Goal: Transaction & Acquisition: Purchase product/service

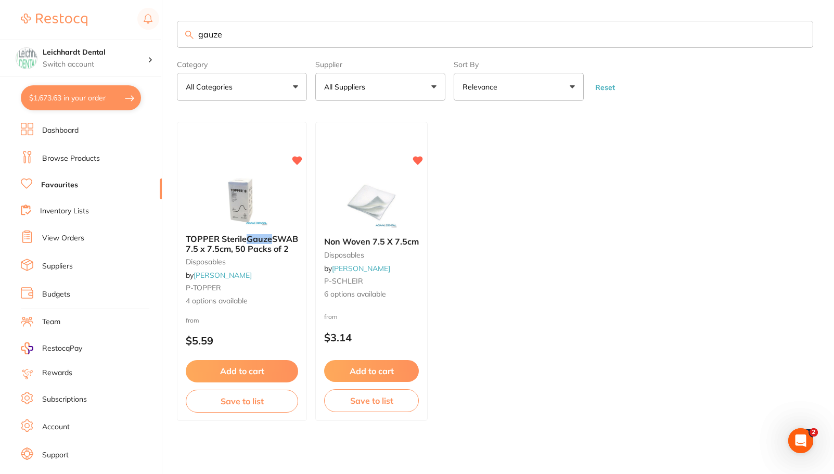
click at [72, 100] on button "$1,673.63 in your order" at bounding box center [81, 97] width 120 height 25
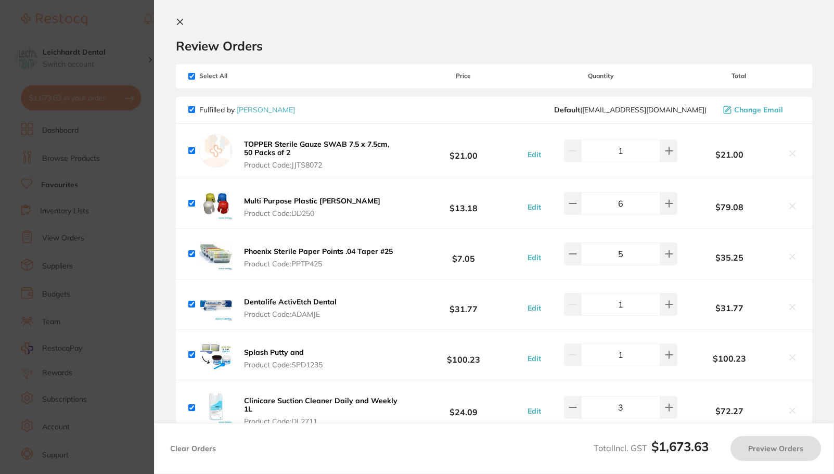
checkbox input "true"
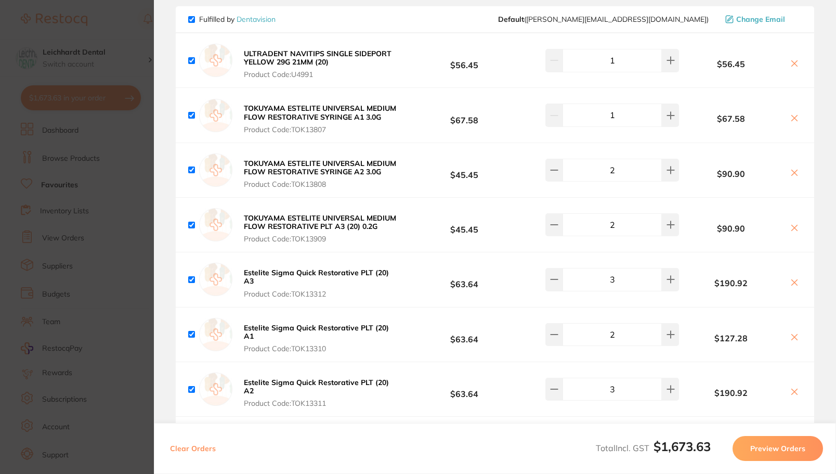
scroll to position [936, 0]
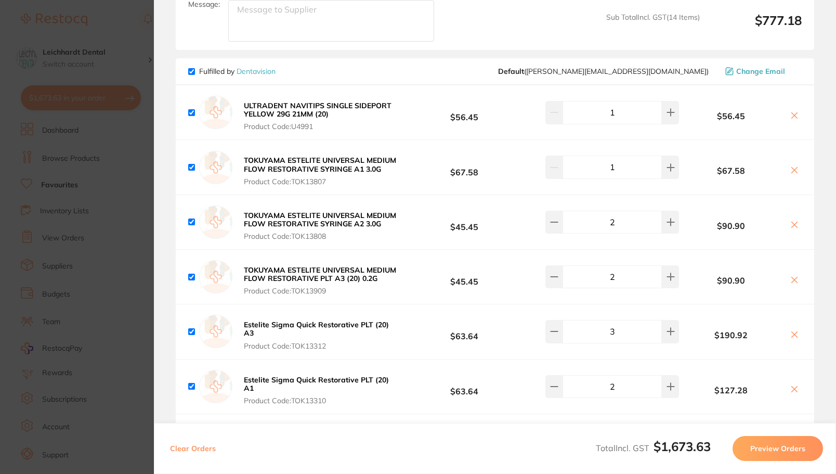
click at [793, 276] on icon at bounding box center [795, 280] width 8 height 8
checkbox input "false"
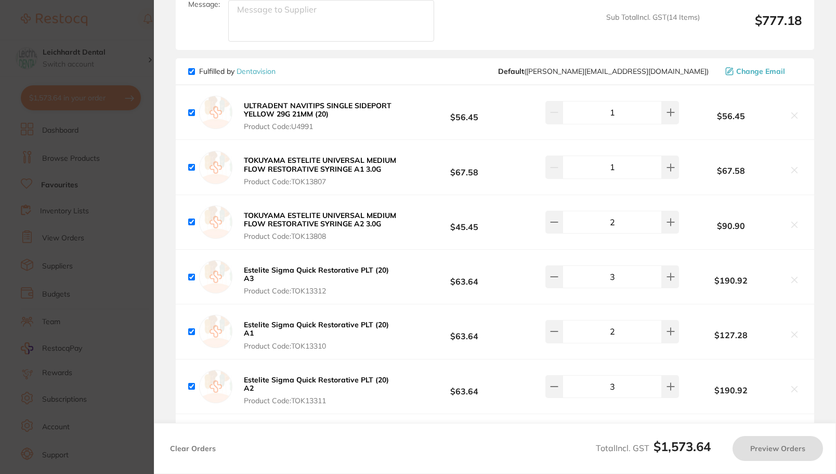
click at [82, 169] on section "Update RRP Set your pre negotiated price for this item. Item Agreed RRP (excl. …" at bounding box center [418, 237] width 836 height 474
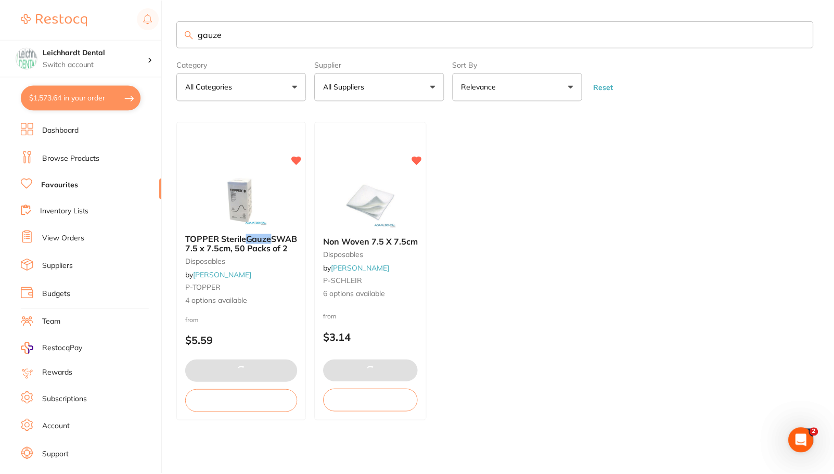
scroll to position [1, 0]
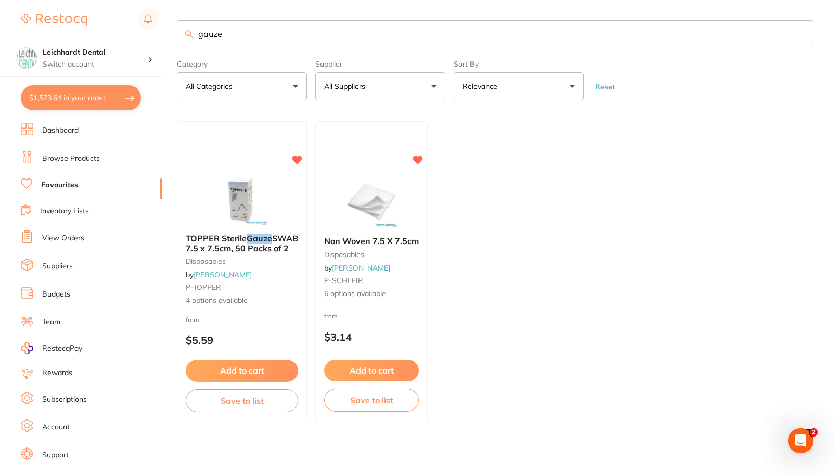
click at [61, 178] on ul "Dashboard Browse Products Favourites Inventory Lists View Orders Suppliers Budg…" at bounding box center [91, 302] width 141 height 359
click at [61, 185] on link "Favourites" at bounding box center [59, 185] width 37 height 10
drag, startPoint x: 261, startPoint y: 36, endPoint x: 167, endPoint y: 41, distance: 94.3
click at [167, 41] on div "$1,573.64 Leichhardt Dental Switch account Leichhardt Dental Haberfield Dental …" at bounding box center [417, 237] width 834 height 474
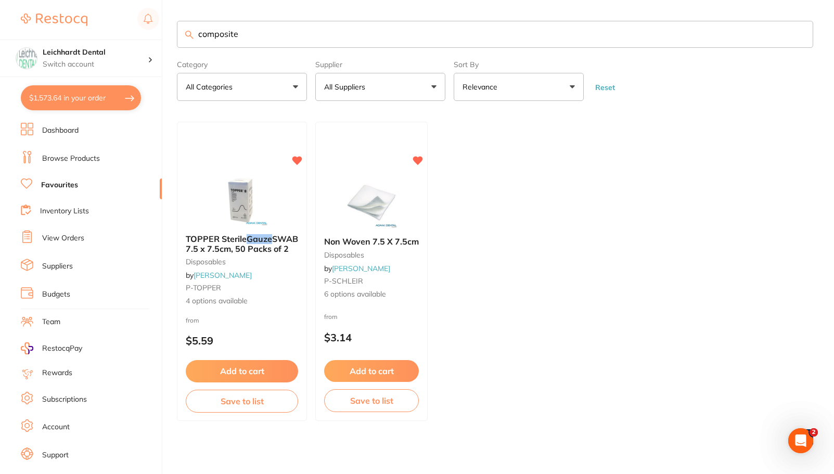
type input "composite"
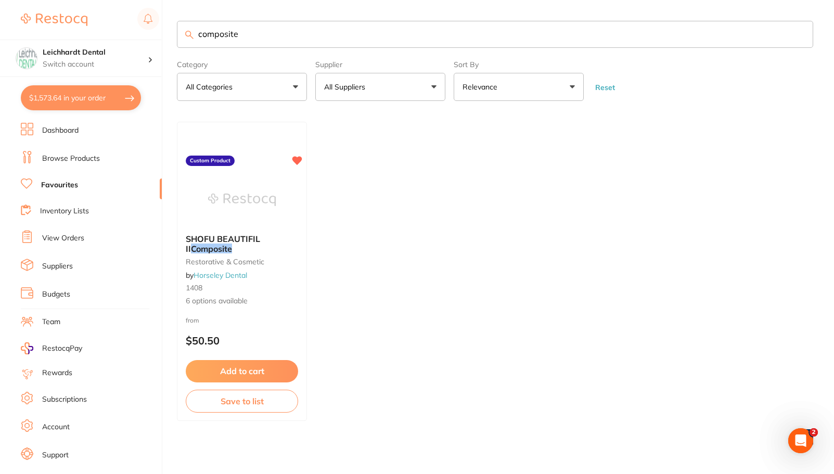
click at [61, 126] on link "Dashboard" at bounding box center [60, 130] width 36 height 10
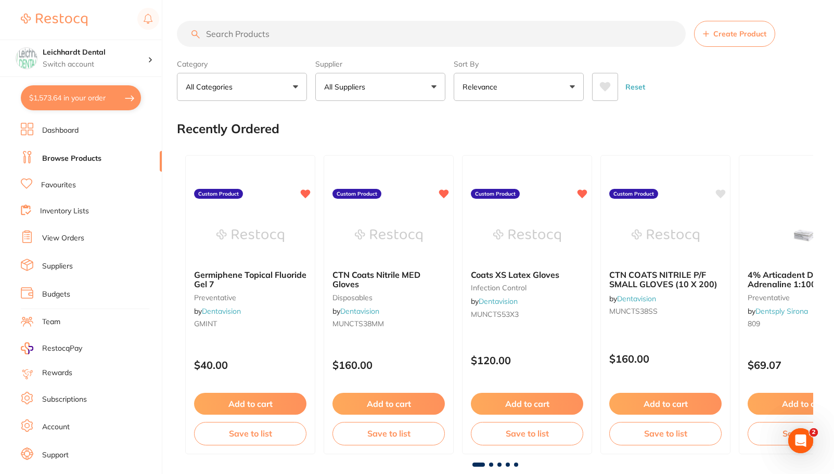
click at [293, 35] on input "search" at bounding box center [431, 34] width 509 height 26
click at [245, 30] on input "search" at bounding box center [431, 34] width 509 height 26
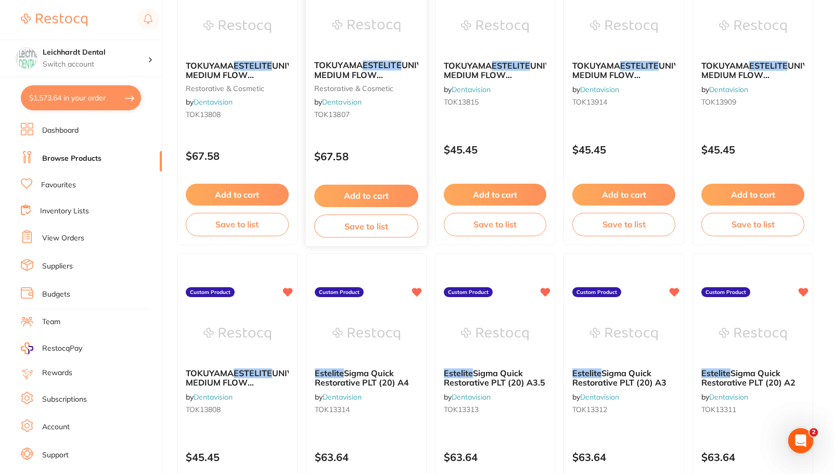
scroll to position [104, 0]
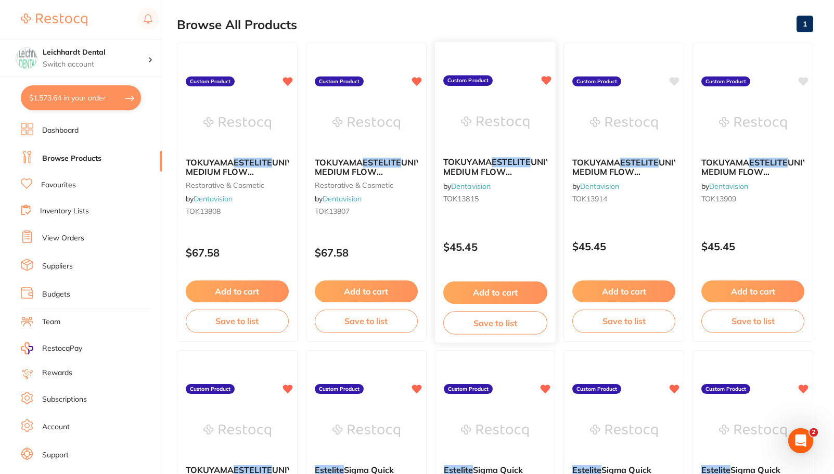
type input "estelite"
click at [475, 126] on img at bounding box center [495, 122] width 68 height 53
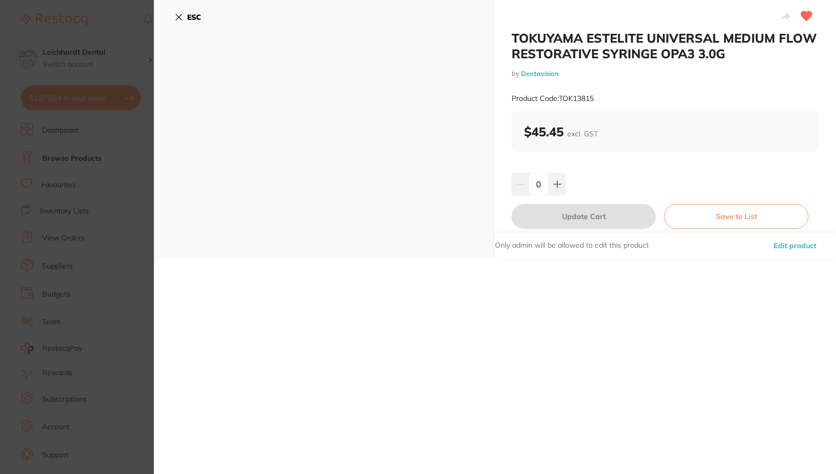
click at [179, 17] on icon at bounding box center [179, 18] width 6 height 6
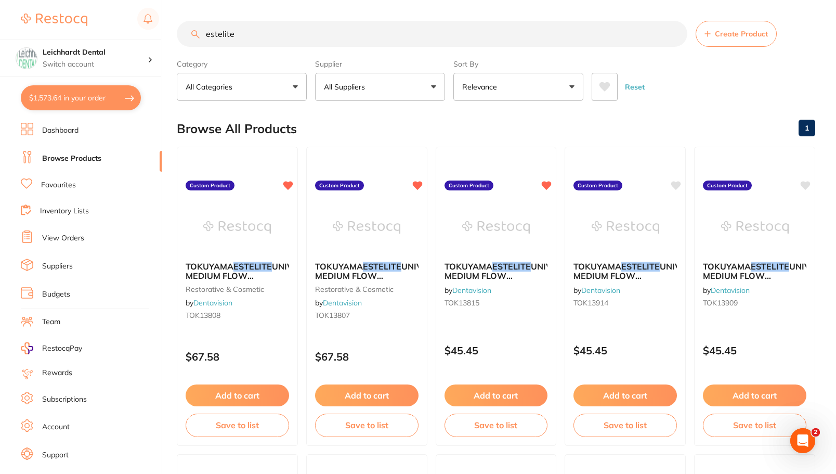
click at [179, 122] on h2 "Browse All Products" at bounding box center [237, 129] width 120 height 15
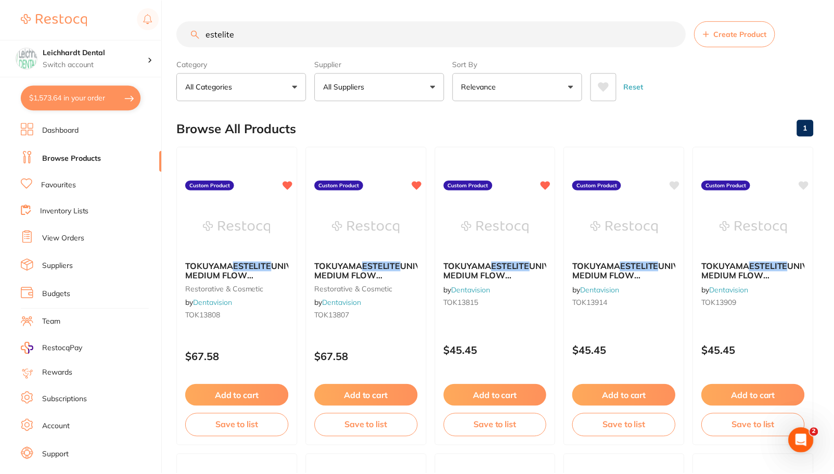
scroll to position [104, 0]
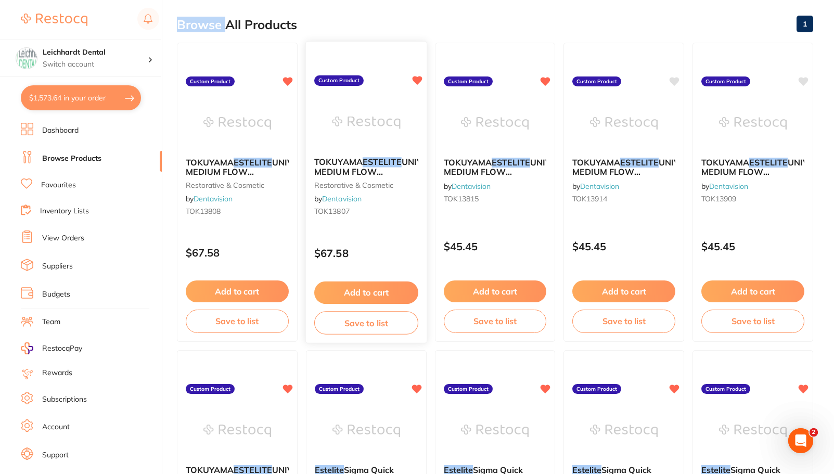
click at [350, 133] on img at bounding box center [366, 122] width 68 height 53
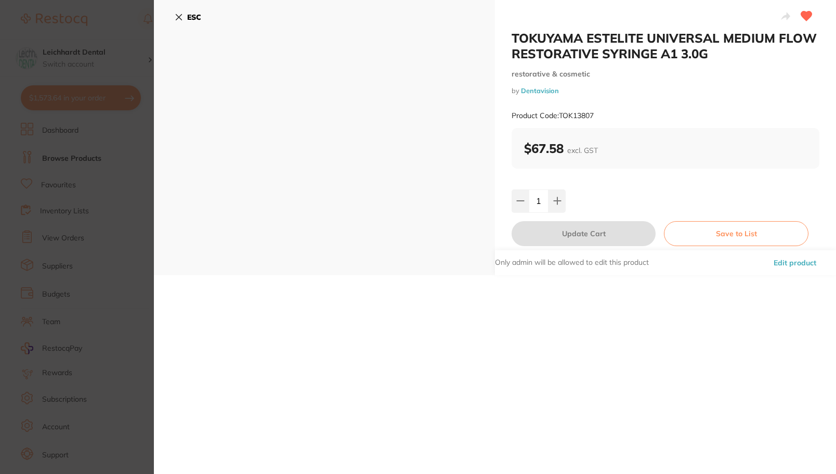
click at [176, 17] on icon at bounding box center [179, 17] width 8 height 8
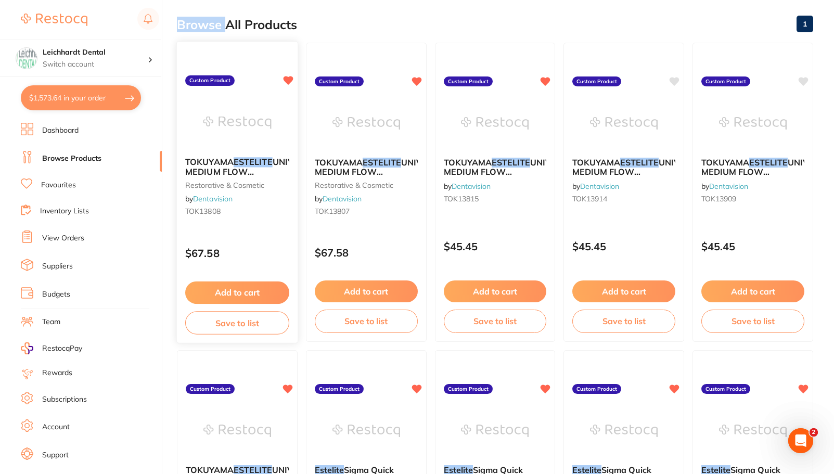
click at [230, 142] on img at bounding box center [237, 122] width 68 height 53
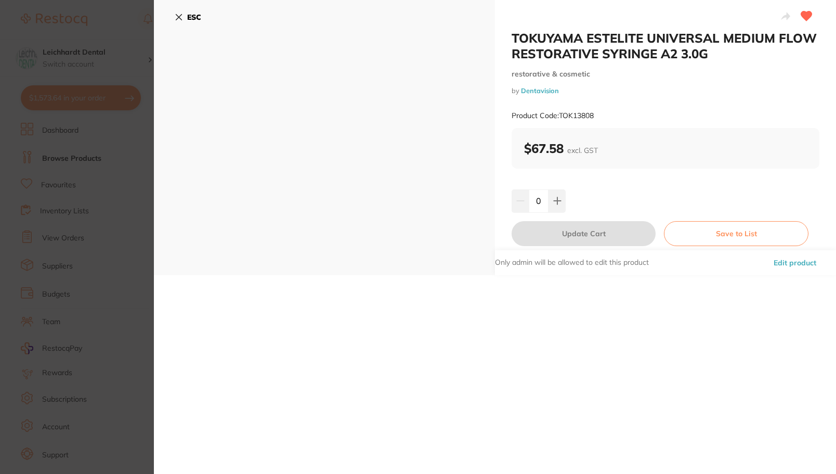
click at [192, 12] on button "ESC" at bounding box center [188, 17] width 27 height 18
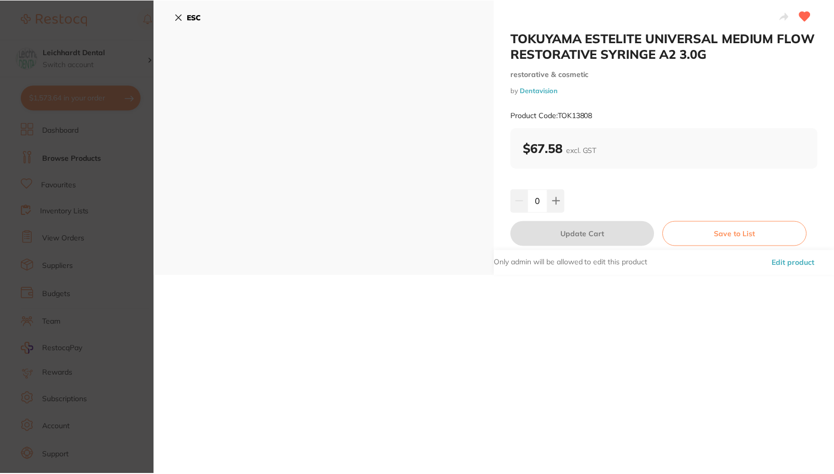
scroll to position [104, 0]
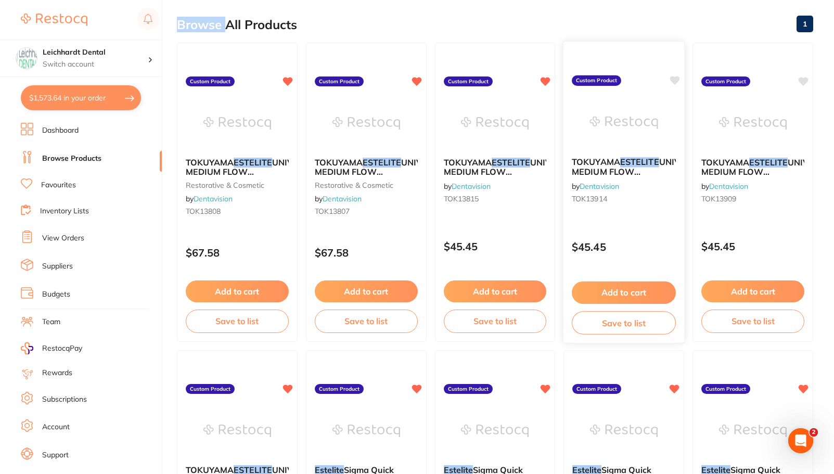
click at [603, 125] on img at bounding box center [624, 122] width 68 height 53
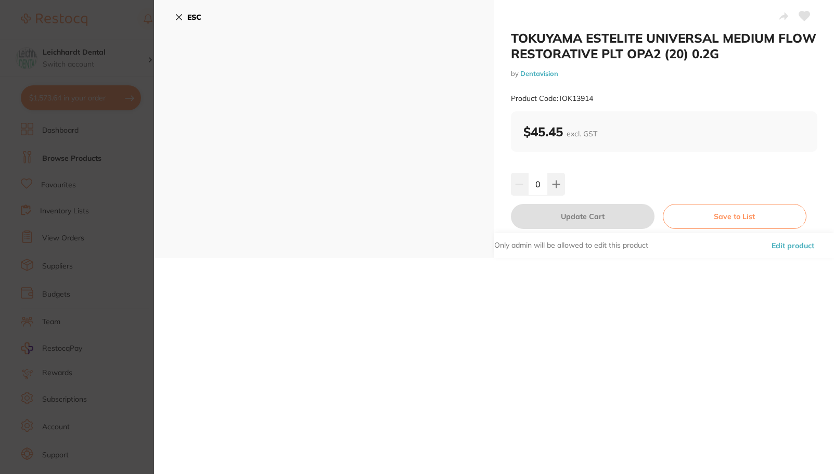
click at [180, 16] on button "ESC" at bounding box center [188, 17] width 27 height 18
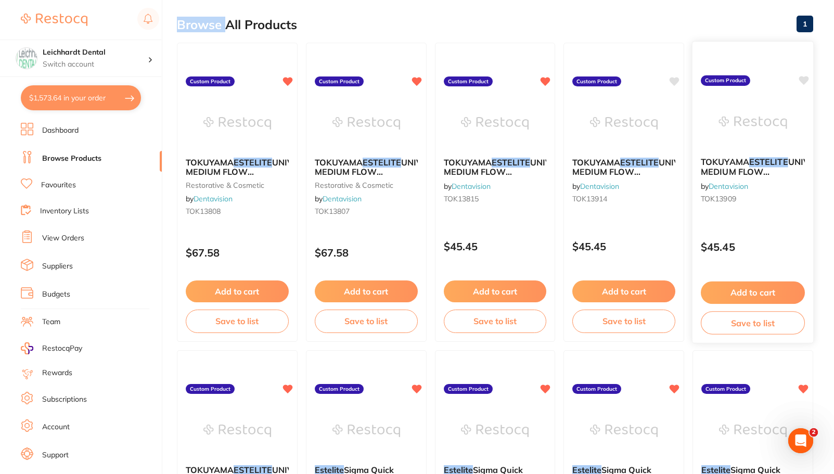
click at [730, 113] on img at bounding box center [752, 122] width 68 height 53
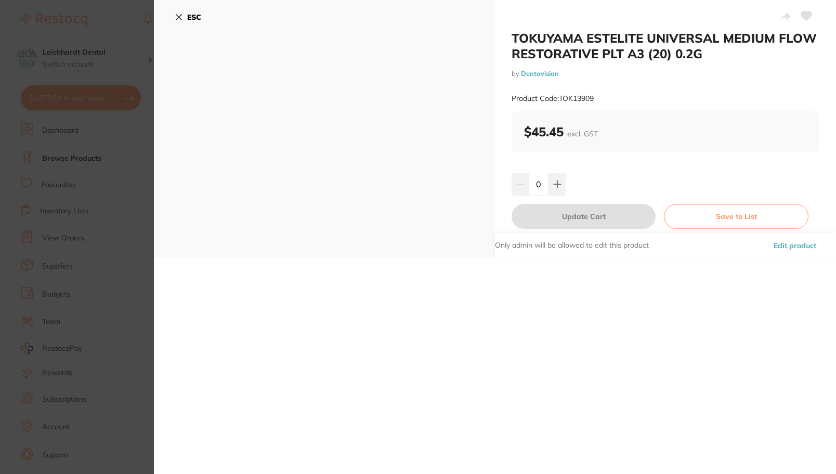
click at [179, 18] on icon at bounding box center [179, 18] width 6 height 6
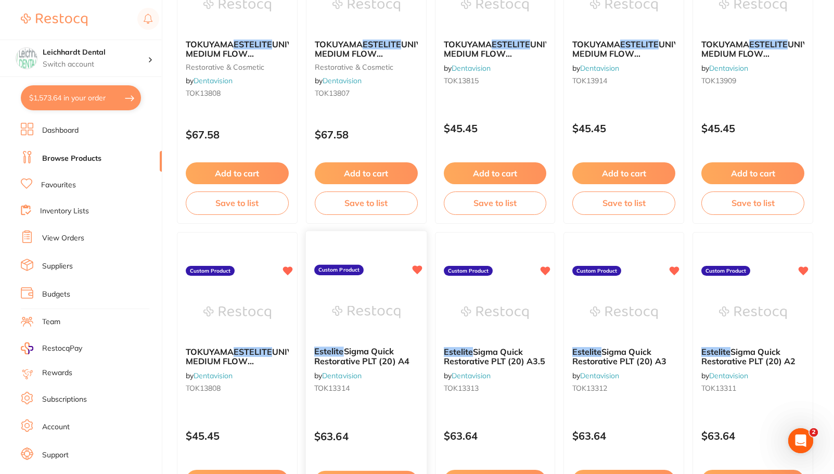
scroll to position [260, 0]
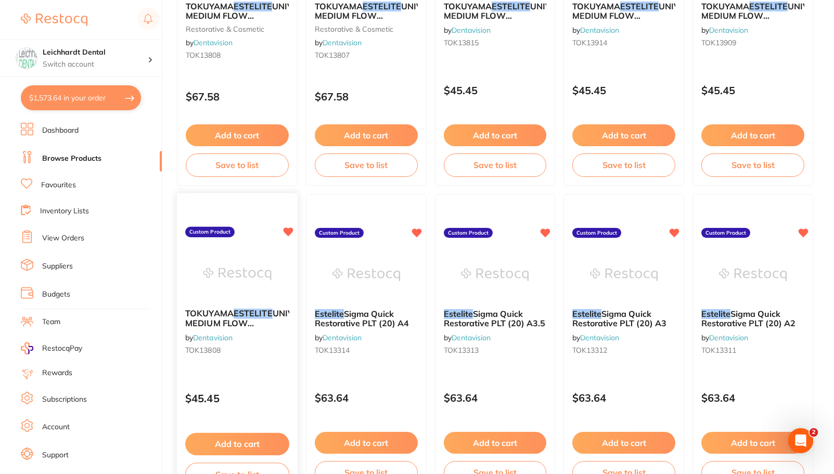
click at [234, 268] on img at bounding box center [237, 274] width 68 height 53
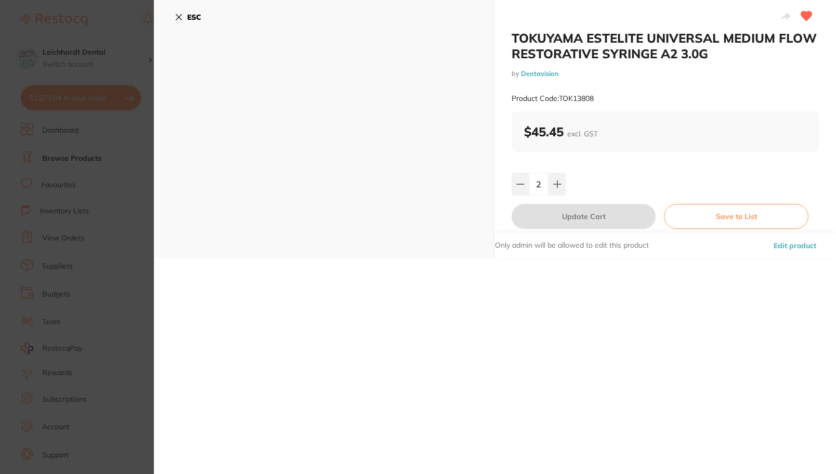
click at [193, 19] on b "ESC" at bounding box center [194, 16] width 14 height 9
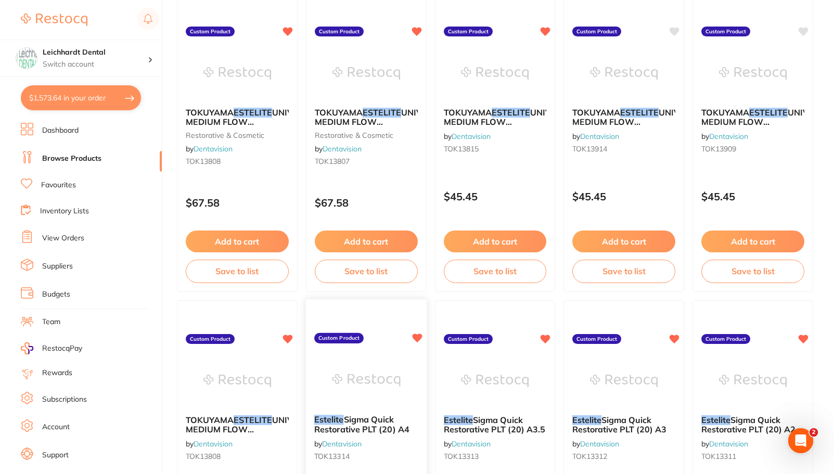
scroll to position [248, 0]
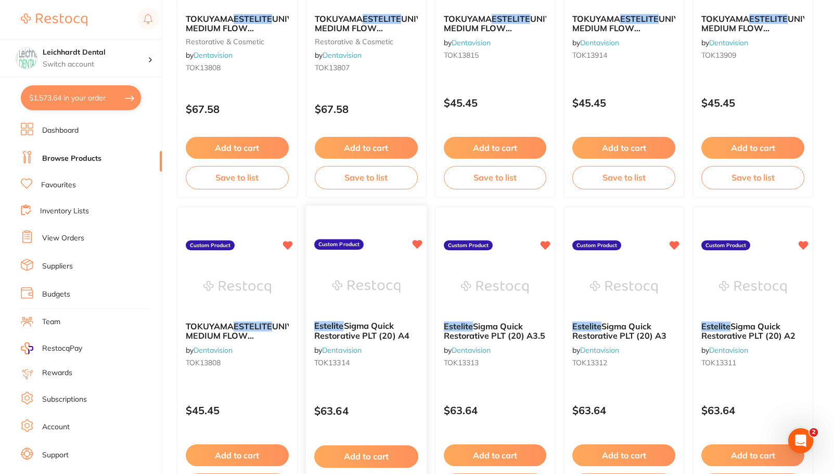
click at [366, 278] on img at bounding box center [366, 286] width 68 height 53
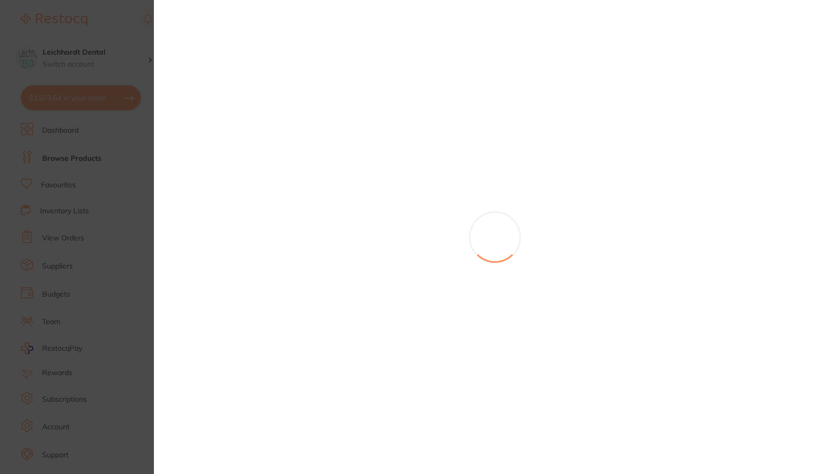
click at [111, 35] on section at bounding box center [418, 237] width 836 height 474
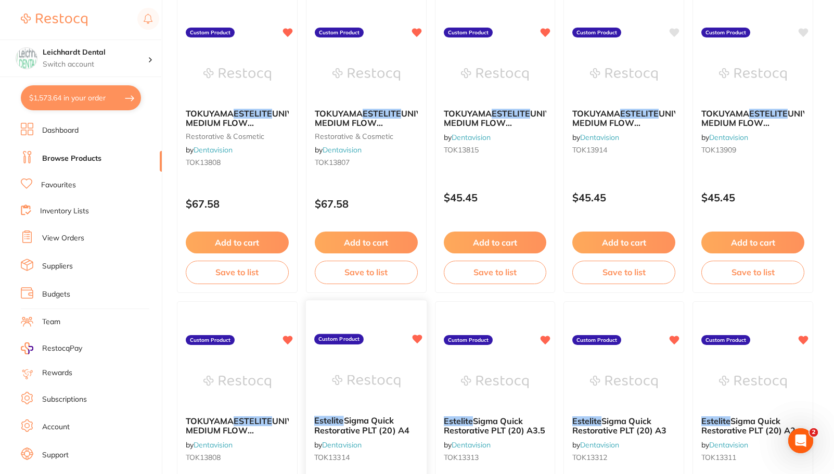
scroll to position [104, 0]
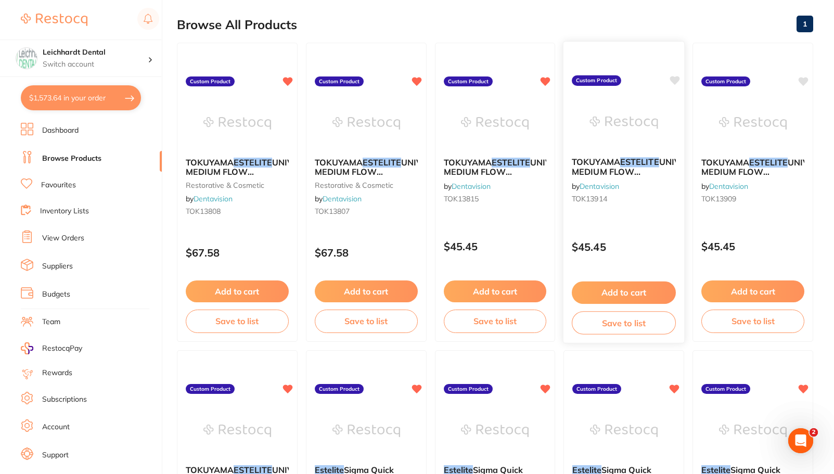
click at [603, 123] on img at bounding box center [624, 122] width 68 height 53
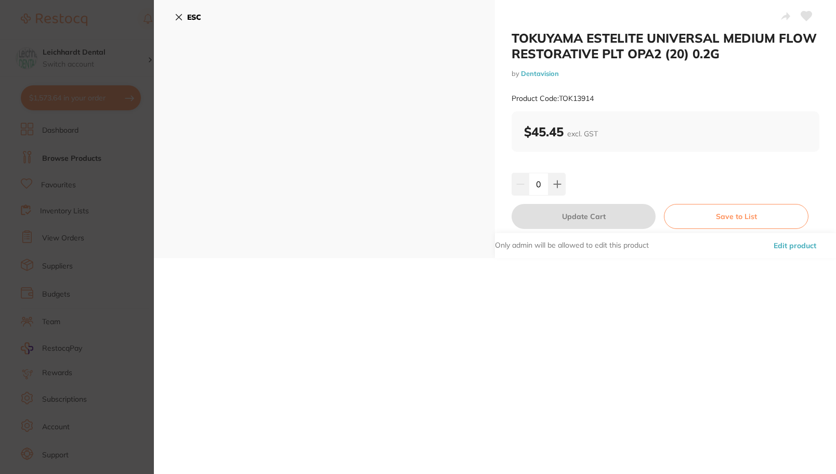
click at [189, 16] on b "ESC" at bounding box center [194, 16] width 14 height 9
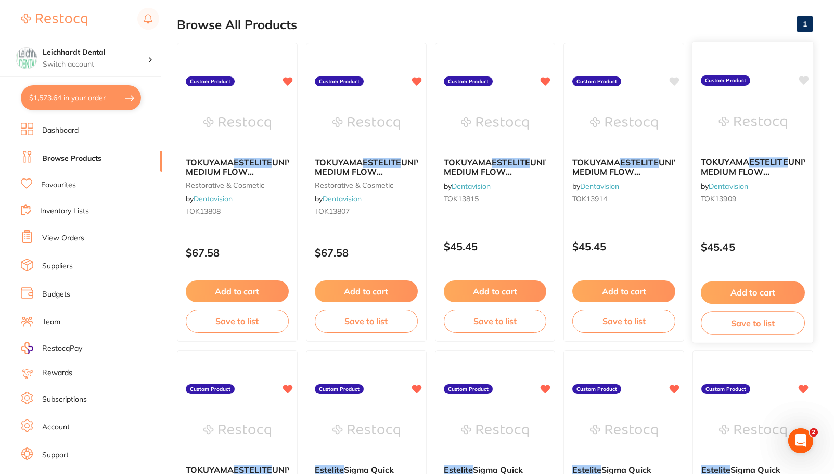
click at [765, 129] on img at bounding box center [752, 122] width 68 height 53
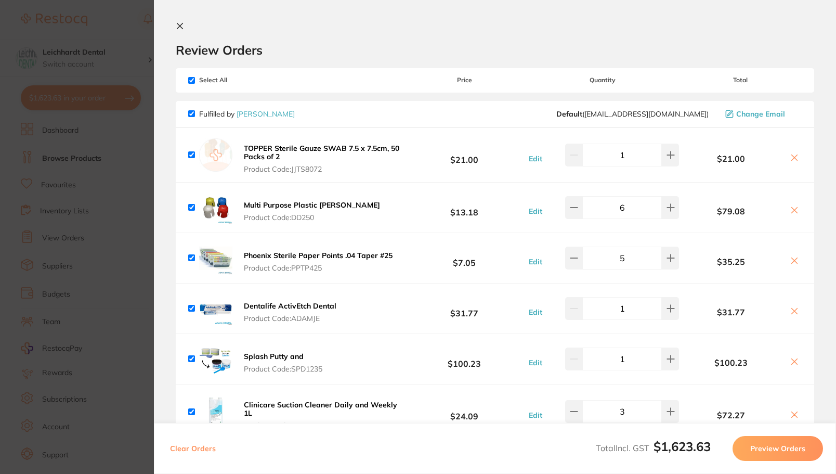
scroll to position [1, 0]
type textarea "Flow + 1 free A3 Syringe Quick PLT + 1 free A2"
click at [795, 156] on icon at bounding box center [795, 157] width 8 height 8
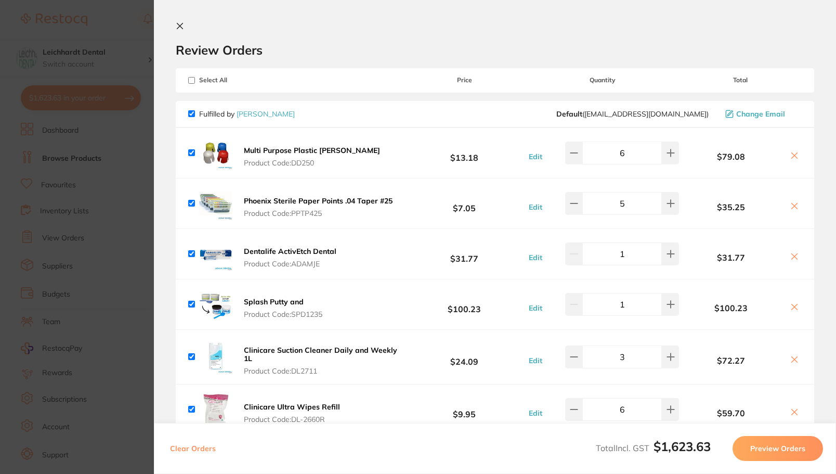
checkbox input "false"
click at [66, 122] on section "Update RRP Set your pre negotiated price for this item. Item Agreed RRP (excl. …" at bounding box center [418, 237] width 836 height 474
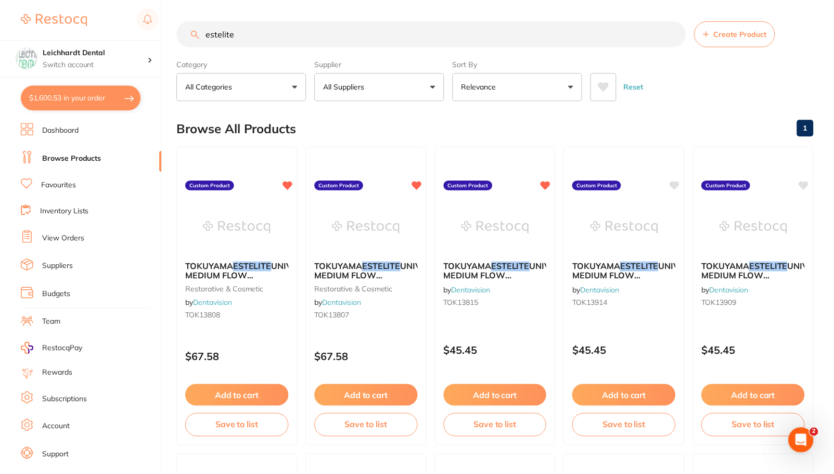
scroll to position [3, 0]
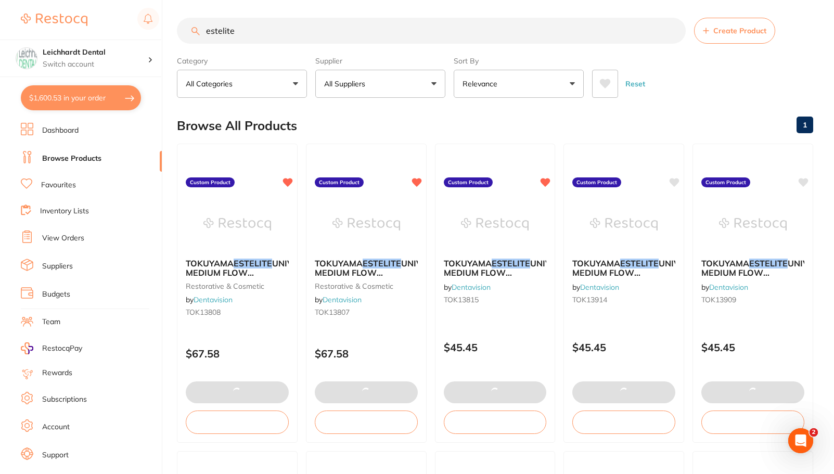
click at [257, 36] on input "estelite" at bounding box center [431, 31] width 509 height 26
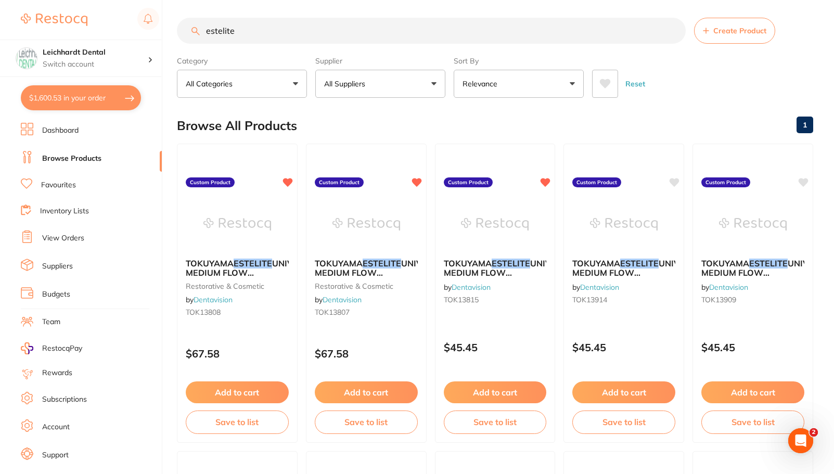
drag, startPoint x: 257, startPoint y: 36, endPoint x: 202, endPoint y: 41, distance: 55.9
click at [202, 41] on input "estelite" at bounding box center [431, 31] width 509 height 26
type input "gauze"
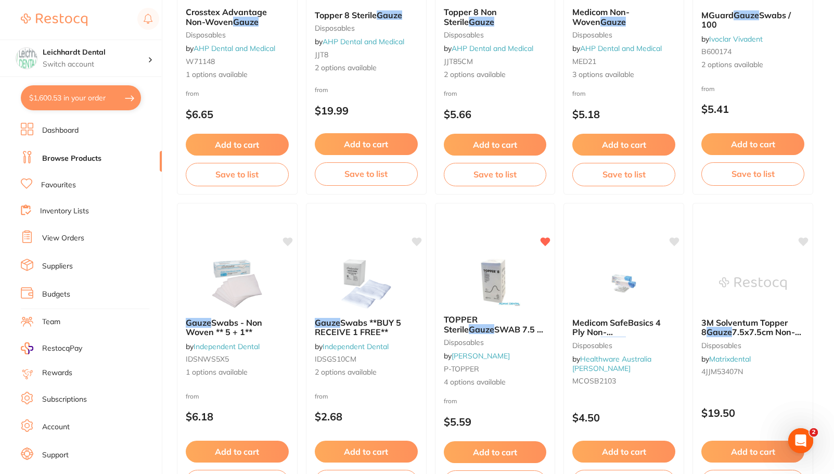
scroll to position [624, 0]
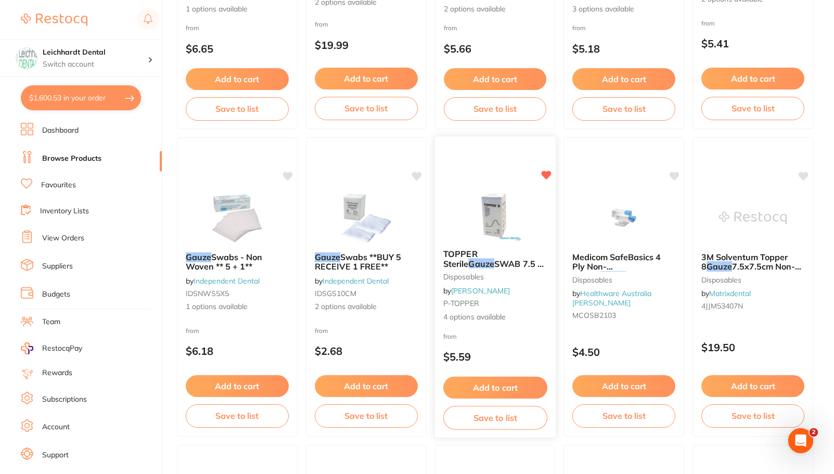
click at [493, 209] on img at bounding box center [495, 214] width 68 height 53
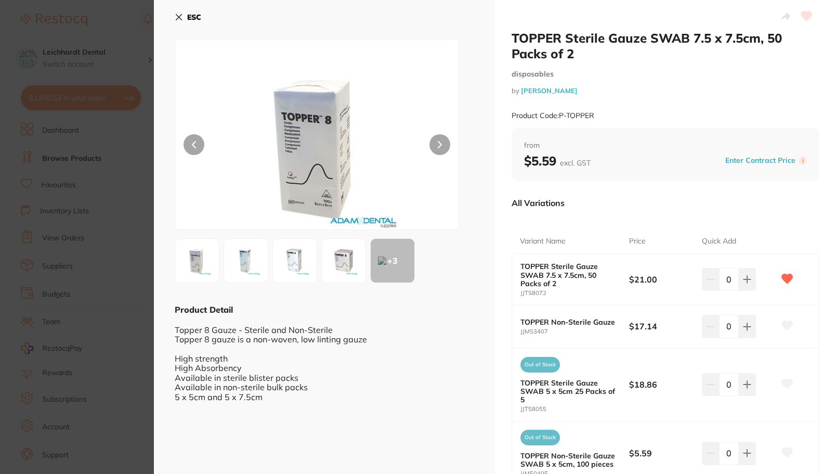
click at [255, 259] on img at bounding box center [245, 260] width 37 height 37
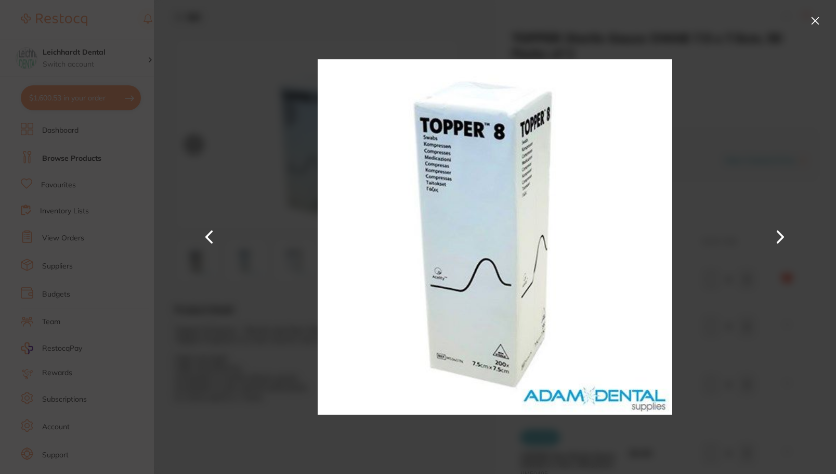
click at [810, 19] on button at bounding box center [815, 20] width 17 height 17
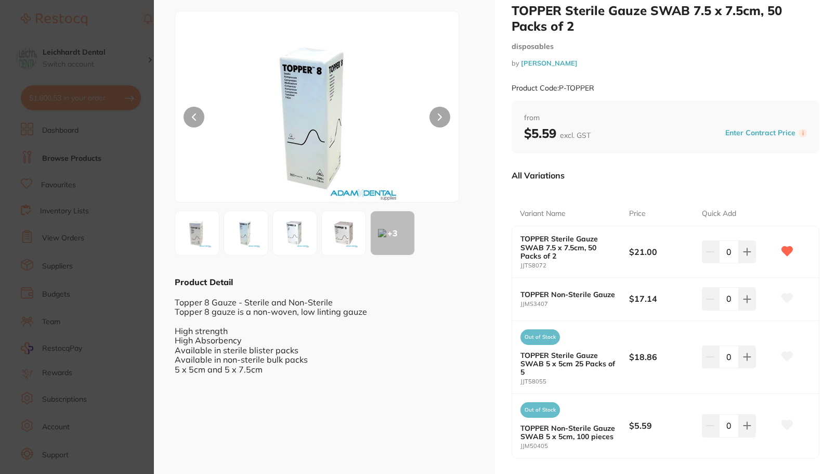
scroll to position [52, 0]
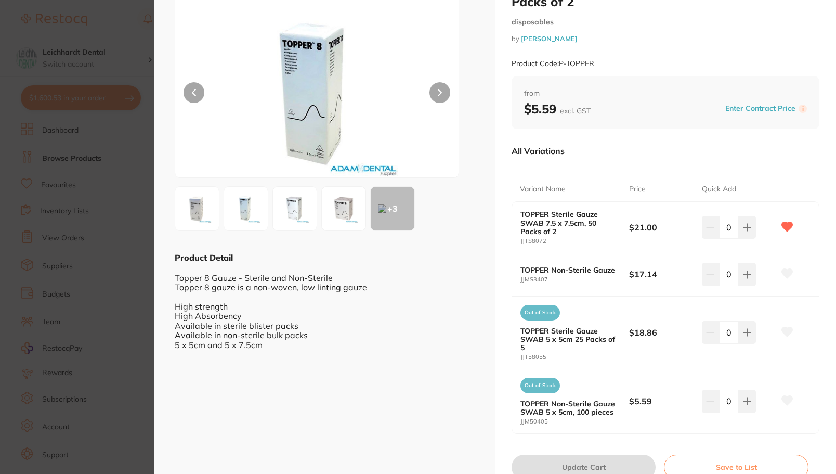
click at [340, 211] on img at bounding box center [343, 208] width 37 height 37
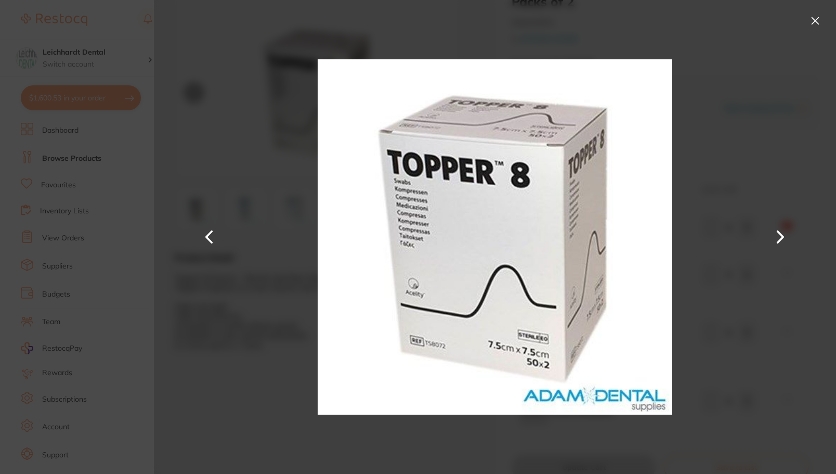
click at [816, 19] on button at bounding box center [815, 20] width 17 height 17
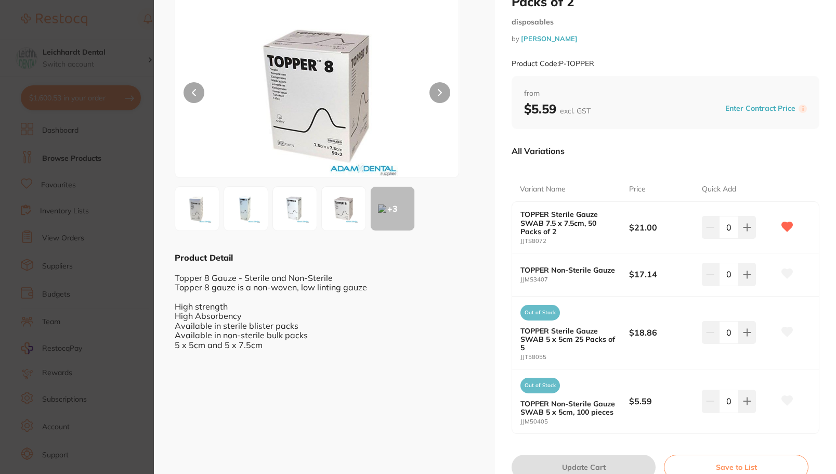
scroll to position [95, 0]
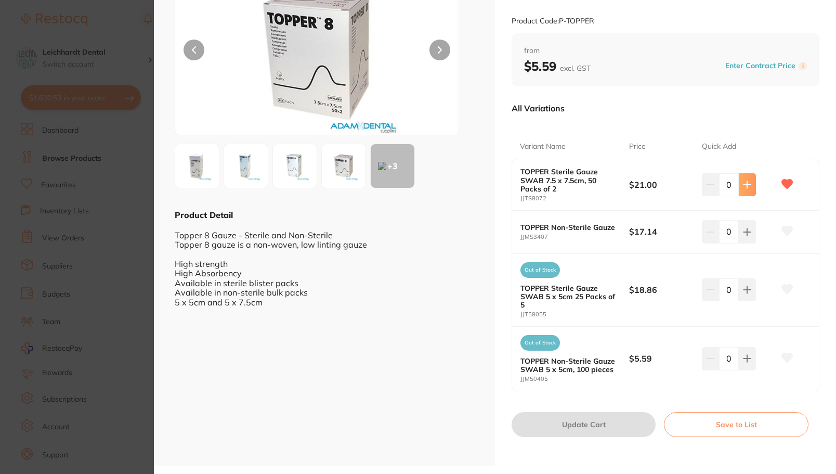
click at [739, 187] on button at bounding box center [747, 184] width 17 height 23
type input "1"
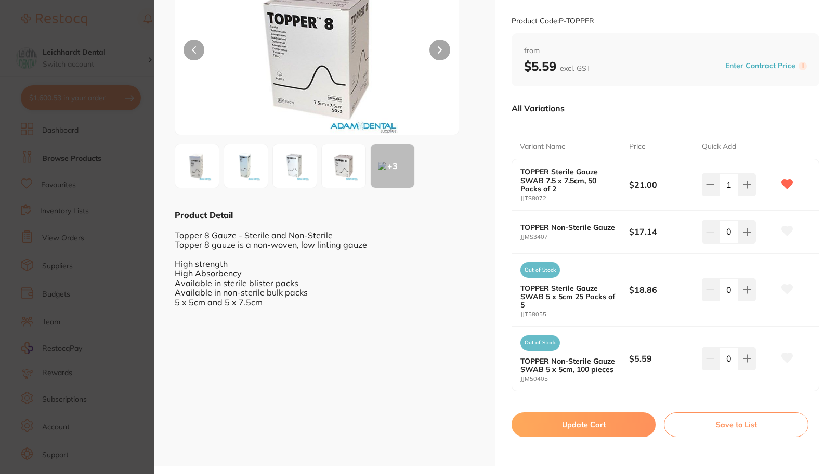
click at [592, 424] on button "Update Cart" at bounding box center [584, 424] width 144 height 25
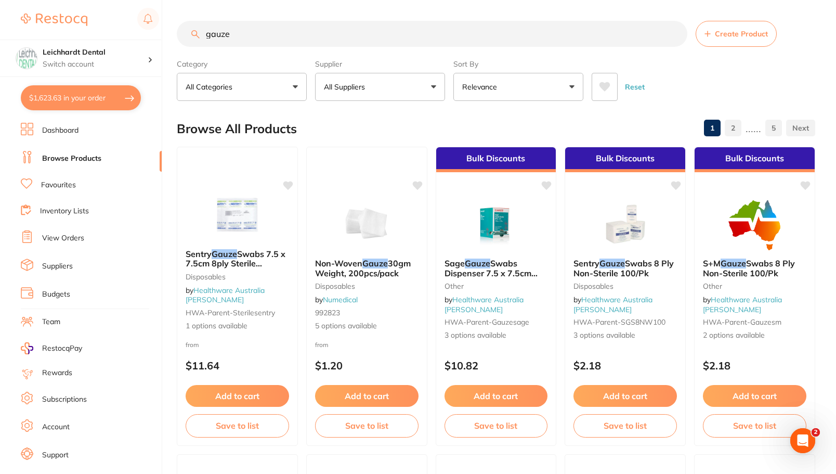
checkbox input "true"
checkbox input "false"
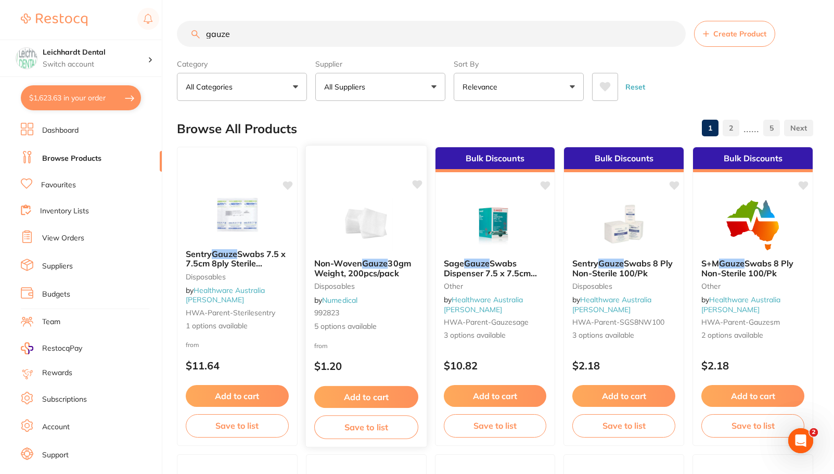
click at [340, 216] on img at bounding box center [366, 224] width 68 height 53
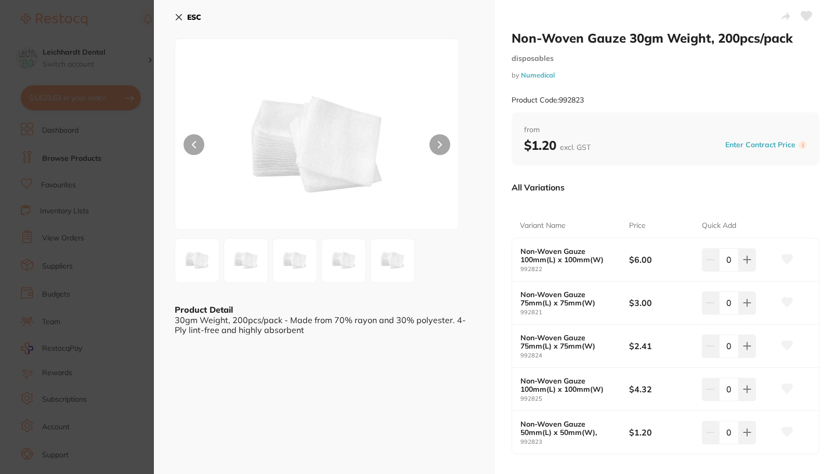
click at [132, 215] on section "Non-Woven Gauze 30gm Weight, 200pcs/pack disposables by Numedical Product Code:…" at bounding box center [418, 237] width 836 height 474
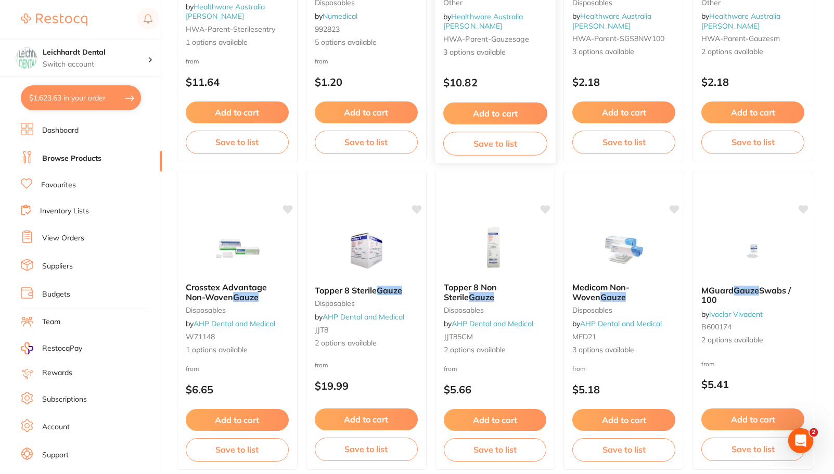
scroll to position [313, 0]
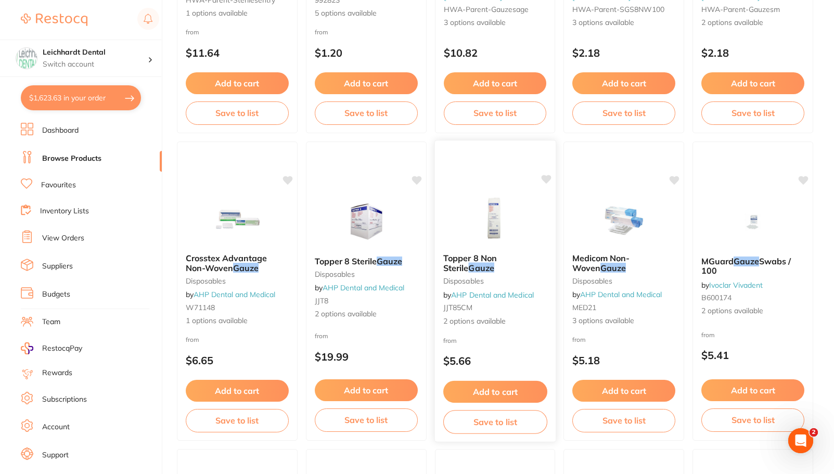
click at [469, 209] on img at bounding box center [495, 218] width 68 height 53
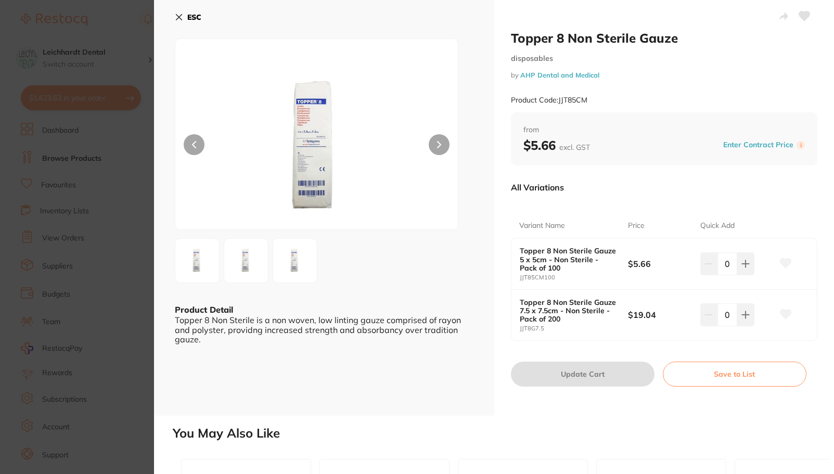
click at [237, 270] on img at bounding box center [245, 260] width 37 height 37
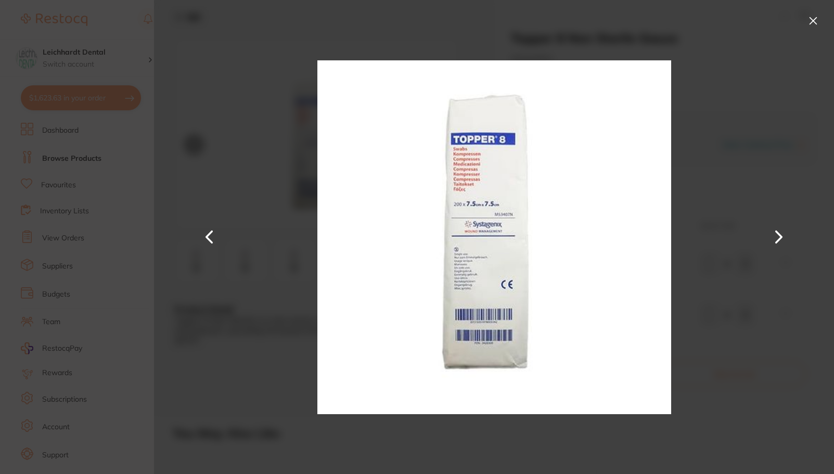
click at [88, 287] on section "Topper 8 Non Sterile Gauze disposables by AHP Dental and Medical Product Code: …" at bounding box center [417, 237] width 834 height 474
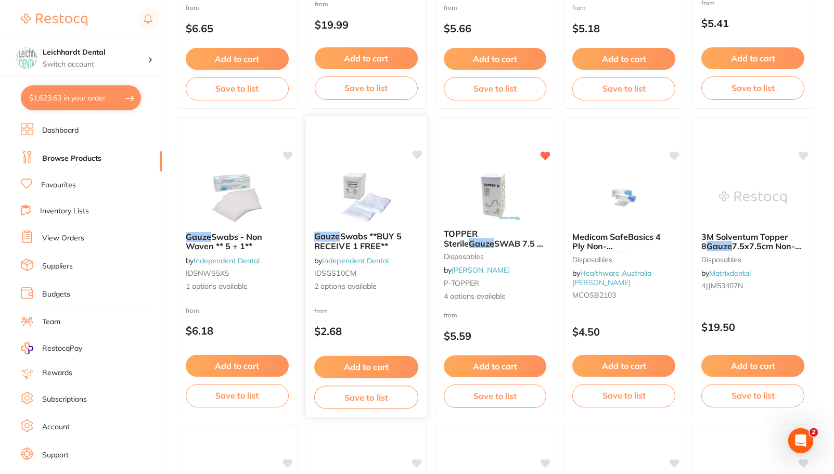
scroll to position [677, 0]
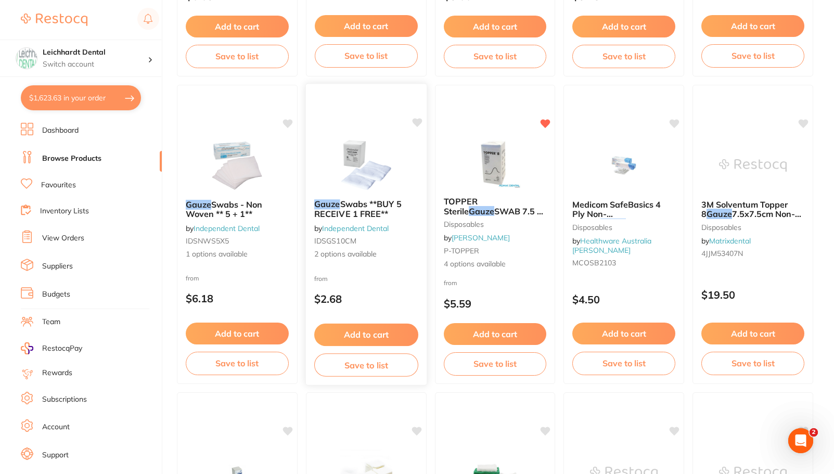
click at [380, 153] on img at bounding box center [366, 164] width 68 height 53
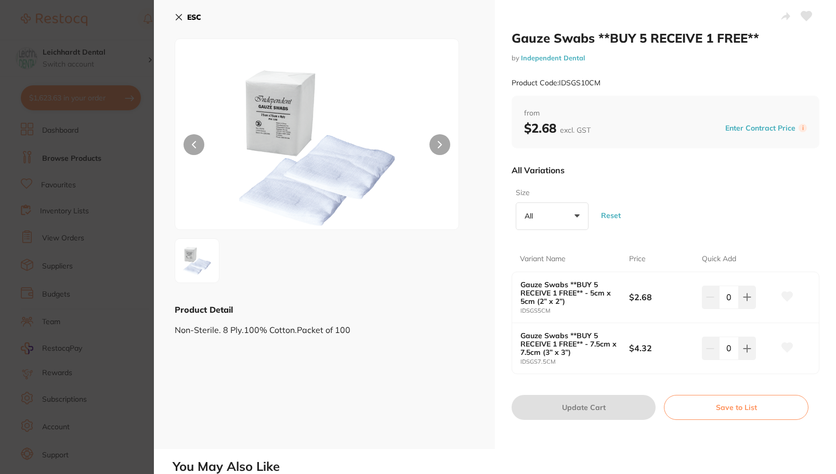
click at [440, 145] on icon at bounding box center [439, 144] width 3 height 6
click at [440, 145] on button at bounding box center [440, 144] width 21 height 21
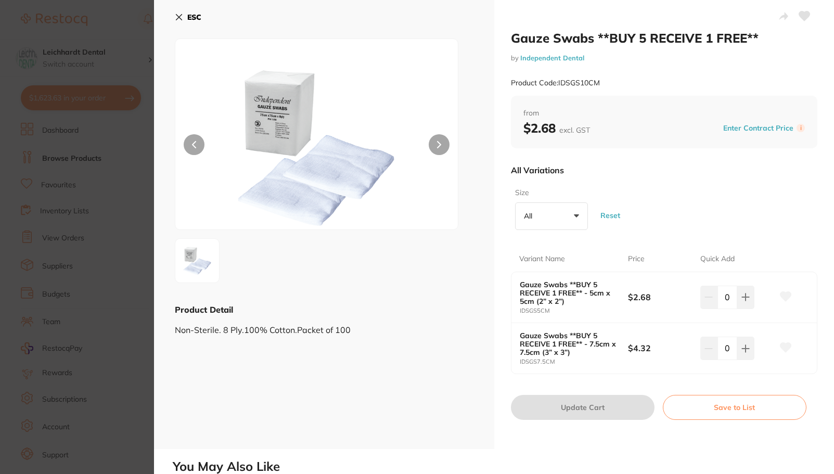
click at [440, 145] on button at bounding box center [439, 144] width 21 height 21
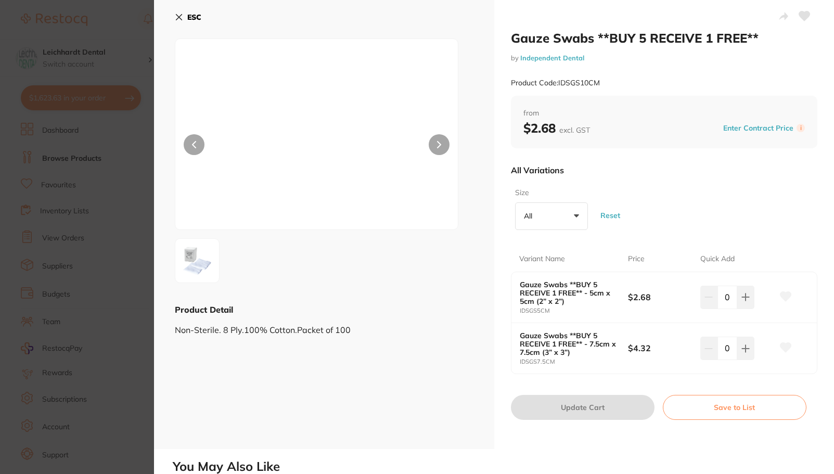
click at [440, 145] on button at bounding box center [439, 144] width 21 height 21
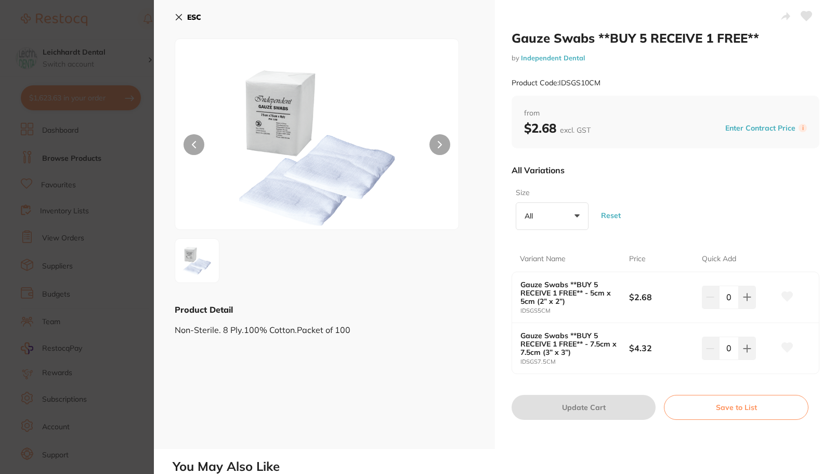
click at [289, 196] on img at bounding box center [317, 147] width 170 height 164
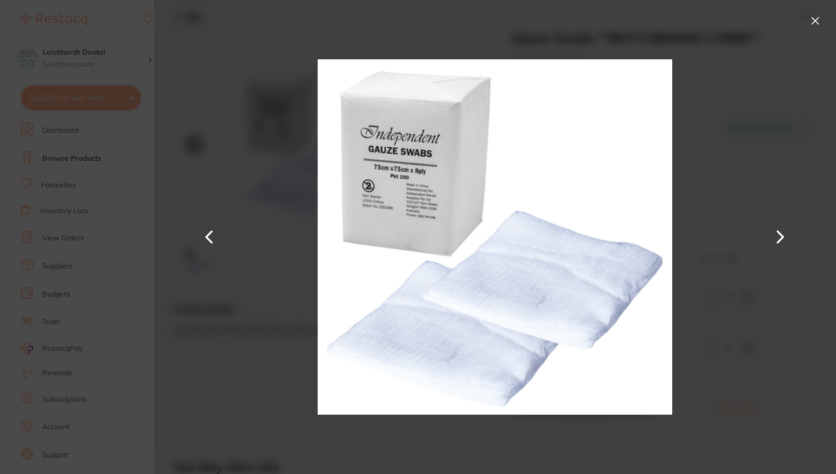
click at [813, 23] on button at bounding box center [815, 20] width 17 height 17
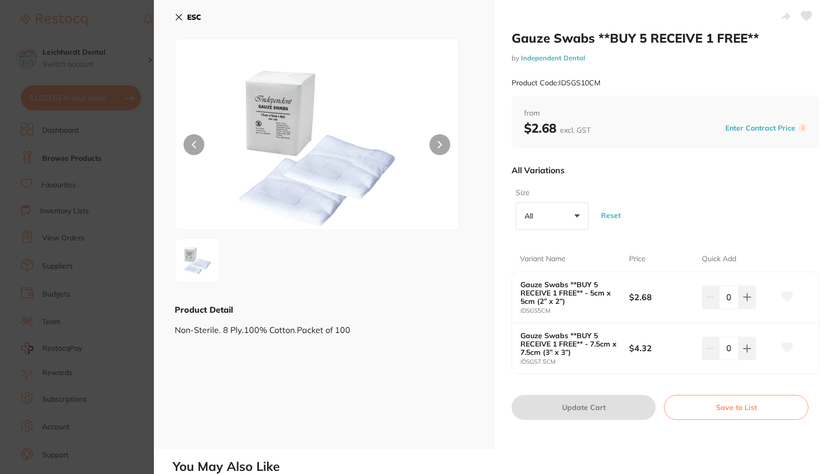
click at [175, 20] on icon at bounding box center [179, 17] width 8 height 8
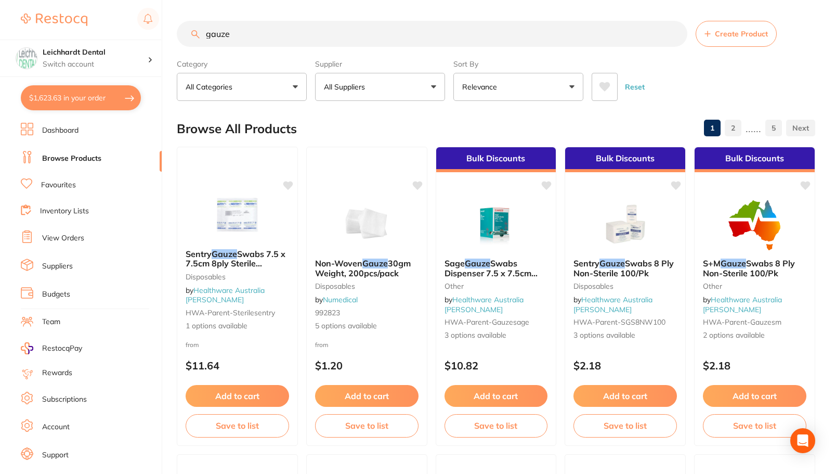
click at [175, 17] on html "$1,623.63 Leichhardt Dental Switch account Leichhardt Dental Haberfield Dental …" at bounding box center [418, 282] width 836 height 565
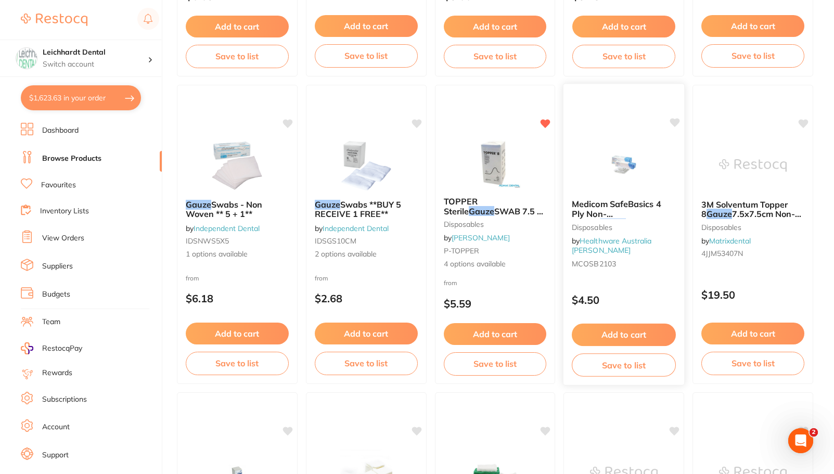
scroll to position [989, 0]
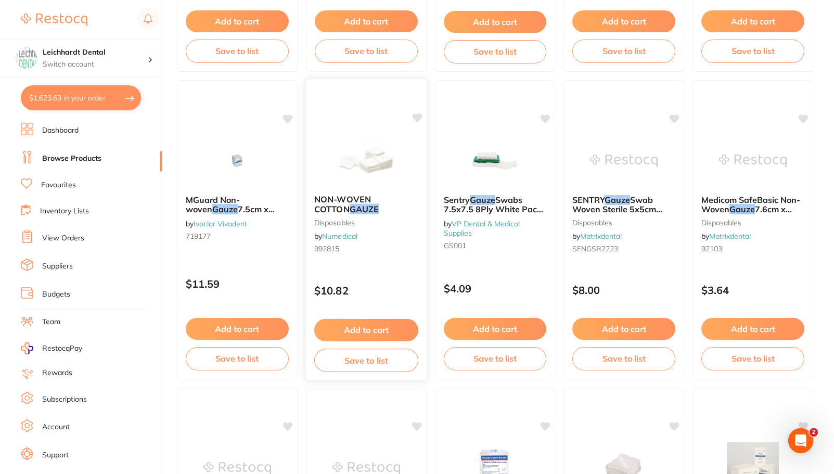
click at [351, 159] on img at bounding box center [366, 160] width 68 height 53
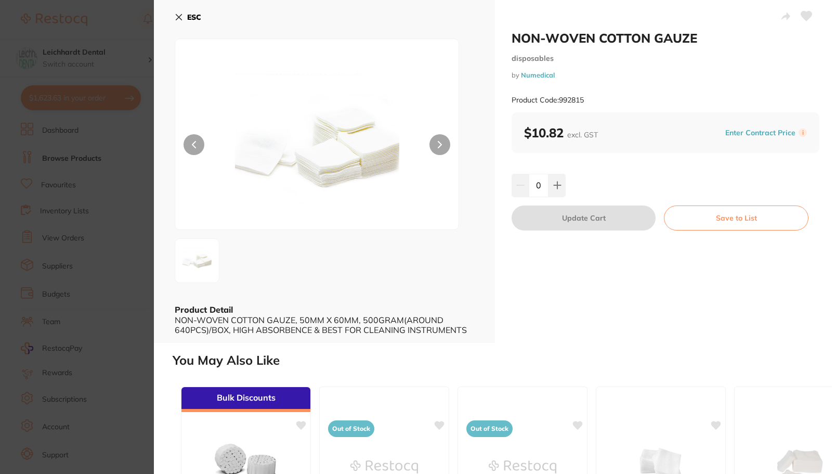
click at [443, 139] on button at bounding box center [440, 144] width 21 height 21
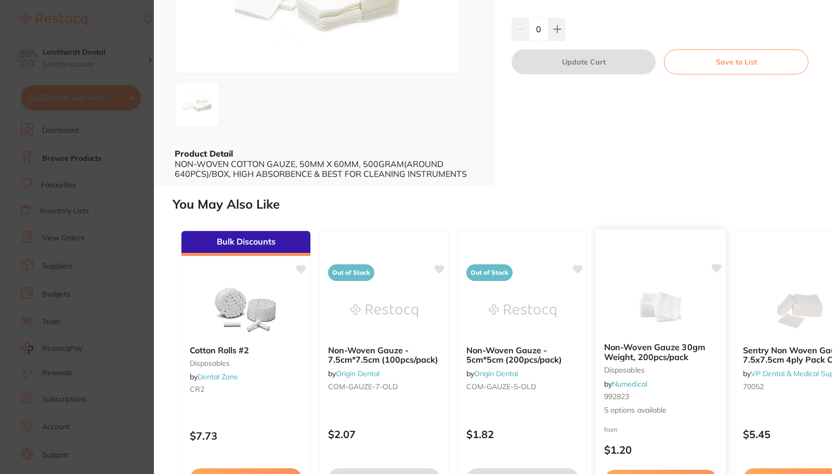
click at [649, 302] on img at bounding box center [661, 307] width 68 height 53
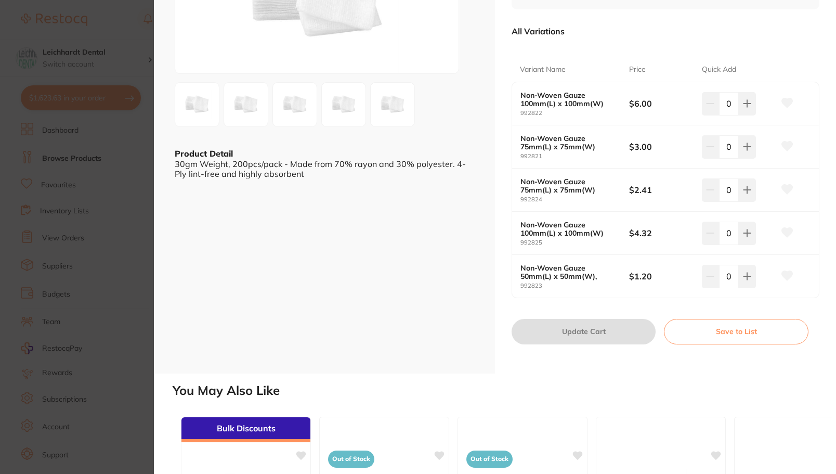
click at [107, 159] on section "Non-Woven Gauze 30gm Weight, 200pcs/pack disposables by Numedical Product Code:…" at bounding box center [418, 237] width 836 height 474
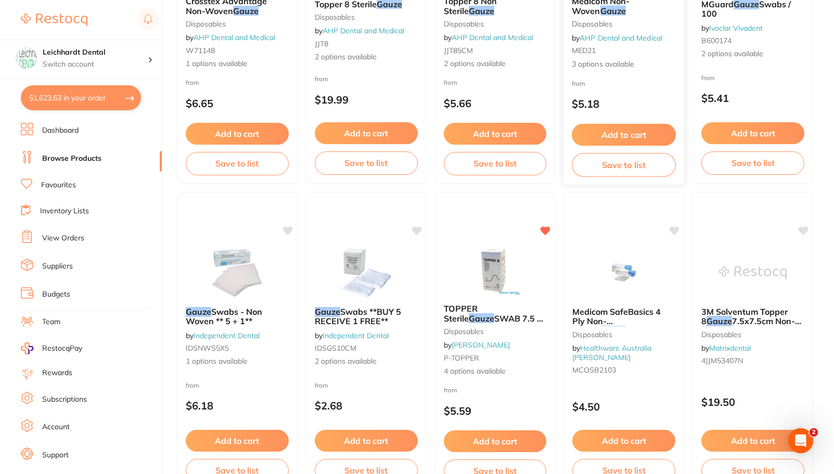
scroll to position [624, 0]
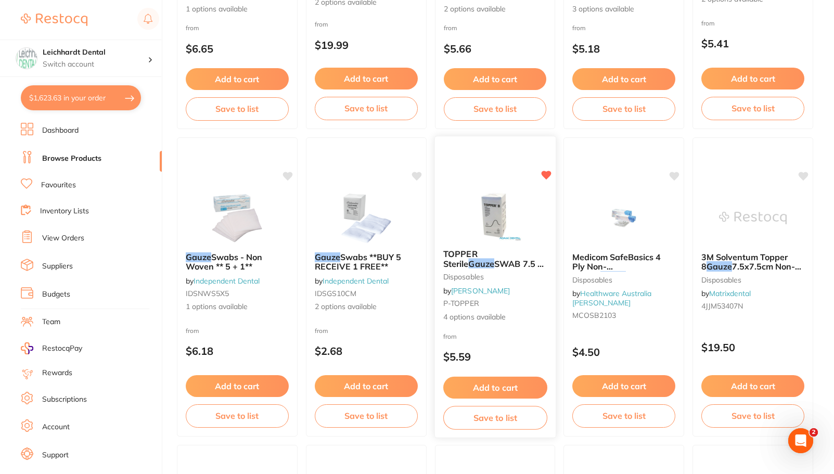
click at [492, 198] on img at bounding box center [495, 214] width 68 height 53
click at [490, 217] on section at bounding box center [417, 237] width 834 height 474
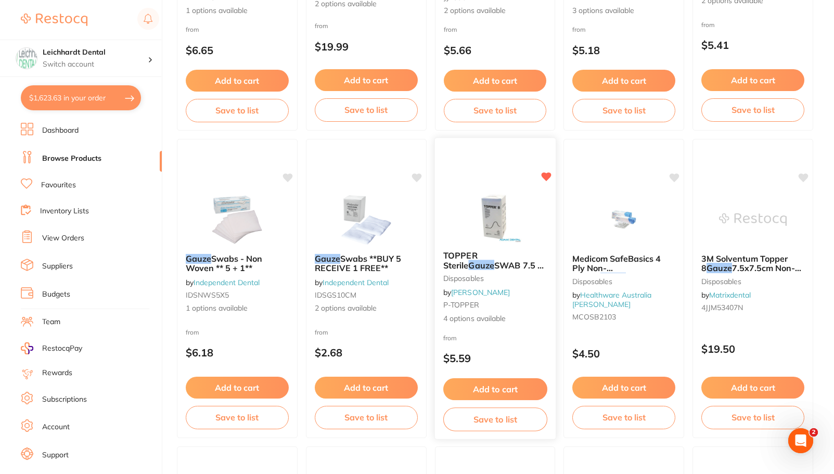
scroll to position [624, 0]
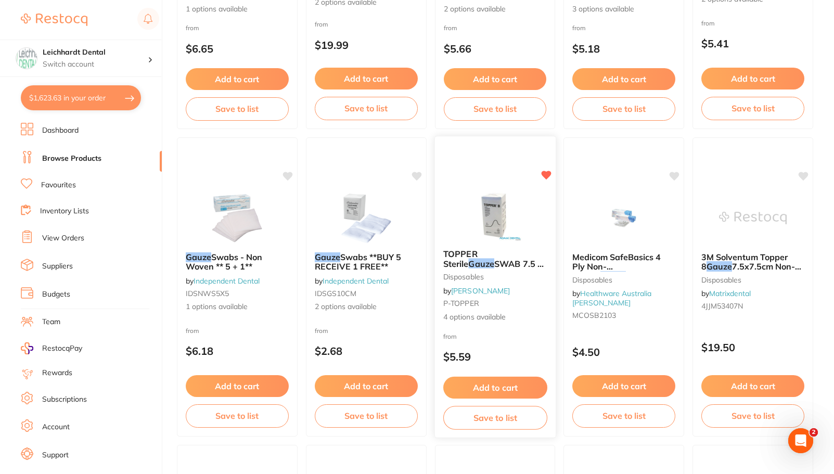
click at [479, 192] on img at bounding box center [495, 214] width 68 height 53
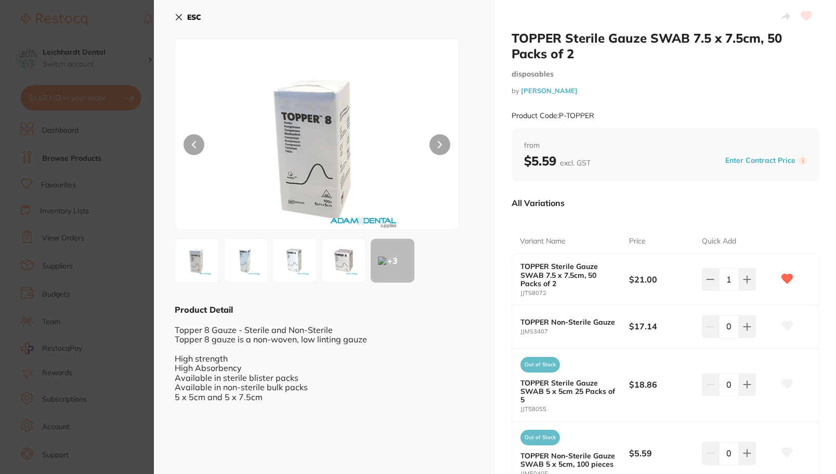
click at [756, 329] on div "0" at bounding box center [738, 326] width 73 height 23
click at [747, 329] on icon at bounding box center [747, 326] width 8 height 8
click at [743, 329] on icon at bounding box center [747, 326] width 8 height 8
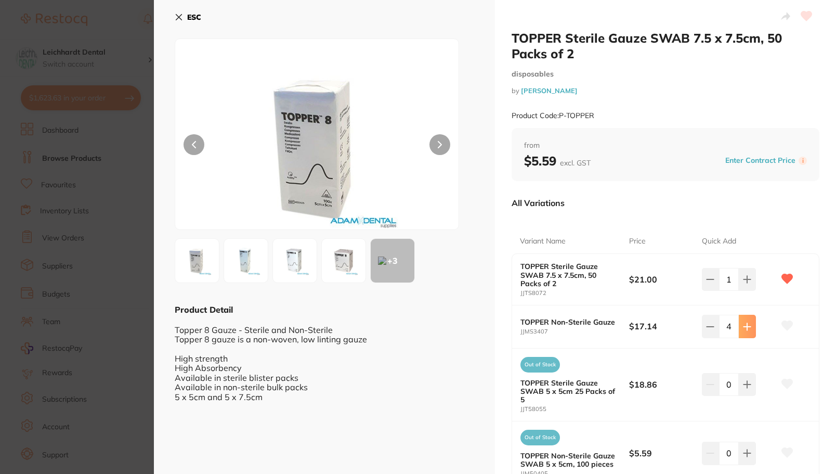
click at [743, 329] on icon at bounding box center [747, 326] width 8 height 8
click at [743, 327] on icon at bounding box center [747, 326] width 8 height 8
type input "8"
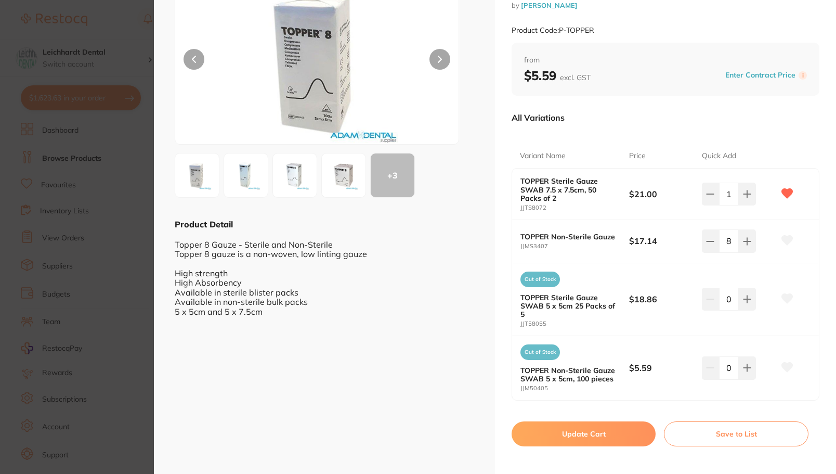
scroll to position [95, 0]
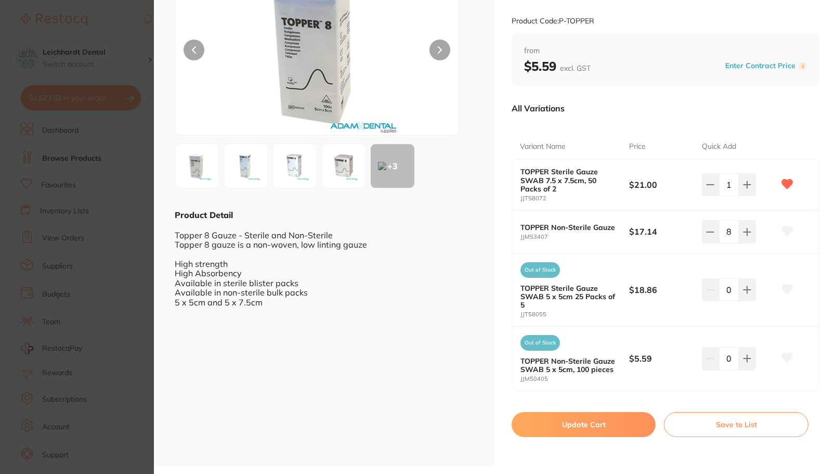
click at [592, 425] on button "Update Cart" at bounding box center [584, 424] width 144 height 25
checkbox input "false"
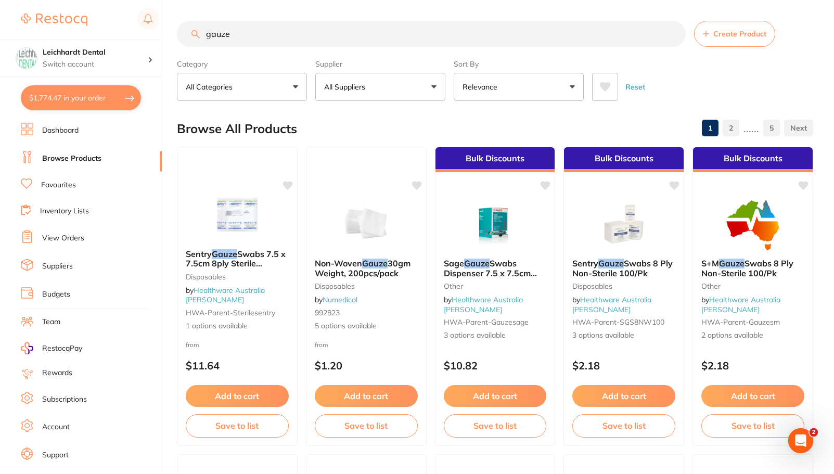
drag, startPoint x: 255, startPoint y: 30, endPoint x: 182, endPoint y: 29, distance: 72.8
click at [184, 29] on input "gauze" at bounding box center [431, 34] width 509 height 26
type input "shade guide"
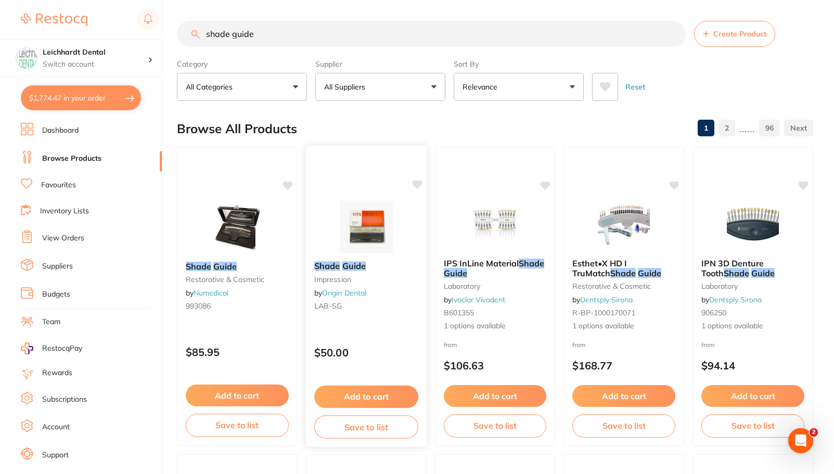
click at [360, 216] on img at bounding box center [366, 226] width 68 height 53
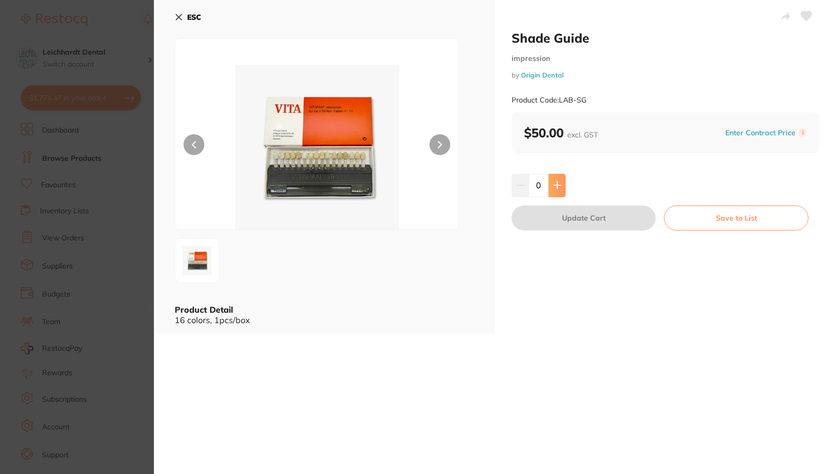
click at [554, 186] on icon at bounding box center [557, 185] width 7 height 7
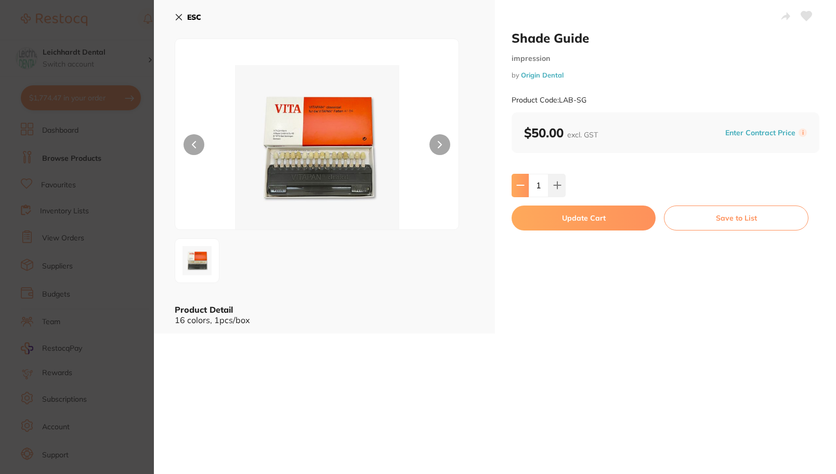
click at [517, 188] on icon at bounding box center [521, 185] width 8 height 8
type input "0"
click at [178, 19] on icon at bounding box center [179, 17] width 8 height 8
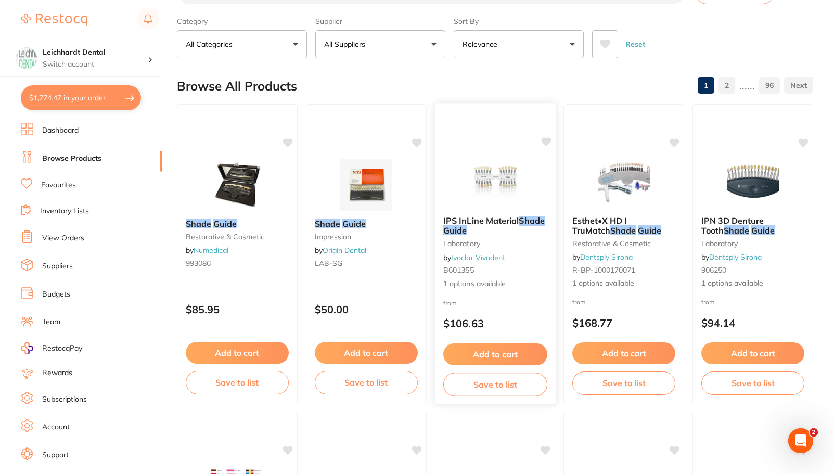
scroll to position [105, 0]
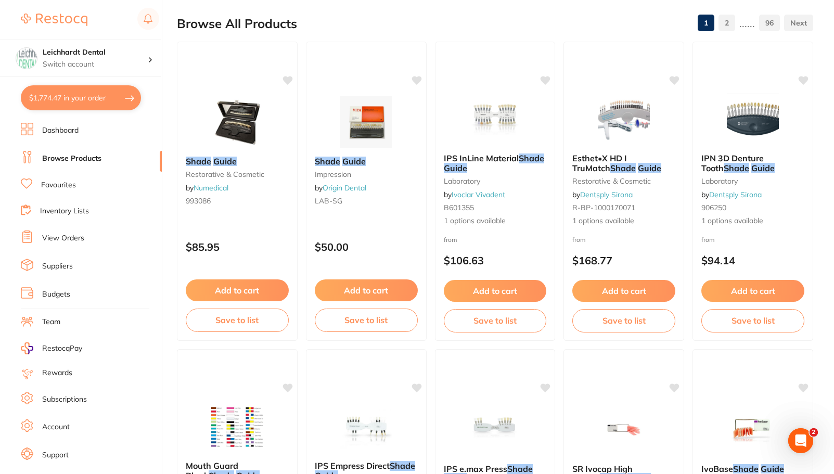
click at [63, 186] on link "Favourites" at bounding box center [58, 185] width 35 height 10
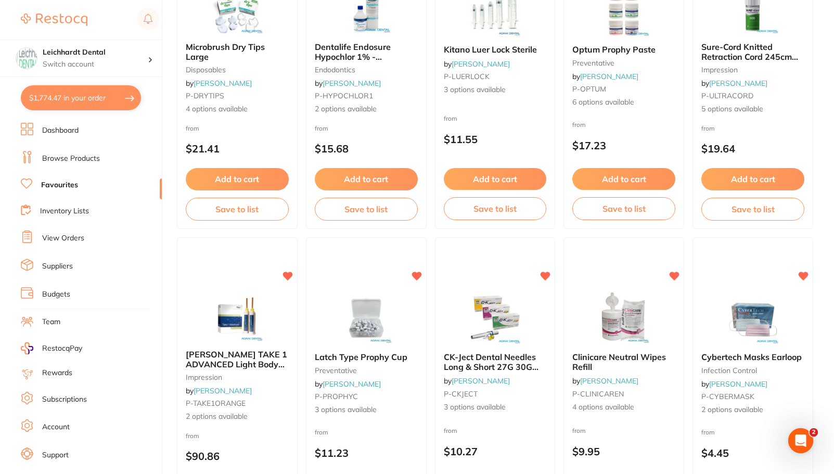
scroll to position [2601, 0]
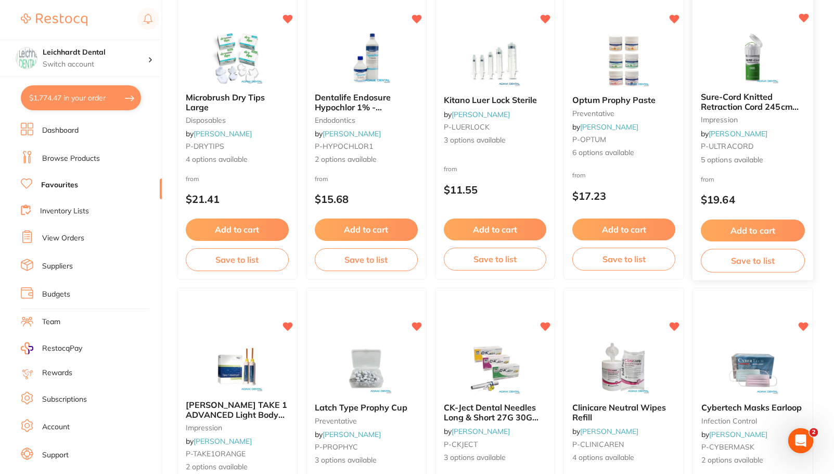
click at [741, 45] on img at bounding box center [752, 57] width 68 height 53
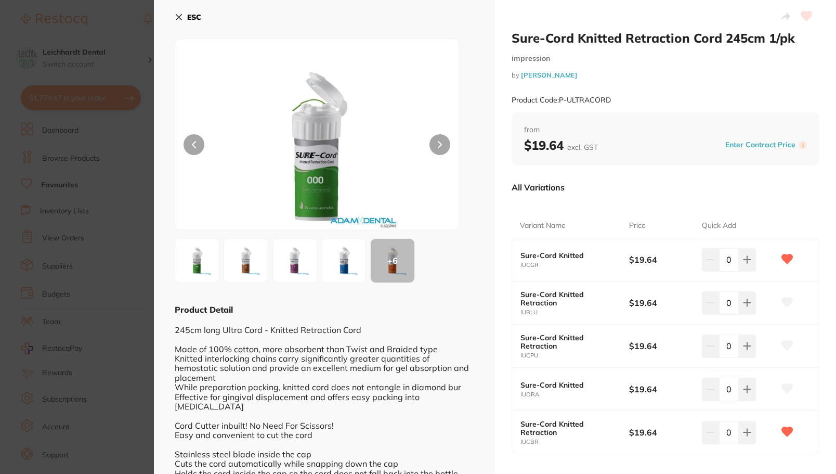
click at [189, 264] on img at bounding box center [196, 260] width 37 height 37
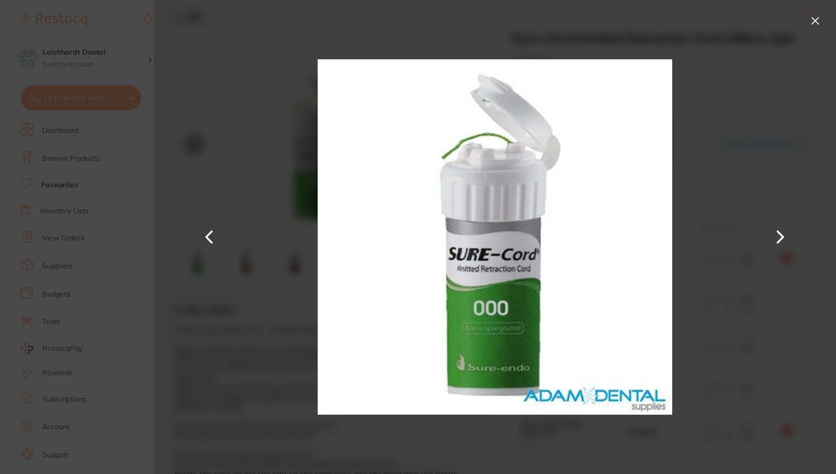
click at [790, 115] on div at bounding box center [495, 237] width 682 height 474
click at [805, 29] on div at bounding box center [495, 237] width 682 height 474
click at [817, 19] on button at bounding box center [815, 20] width 17 height 17
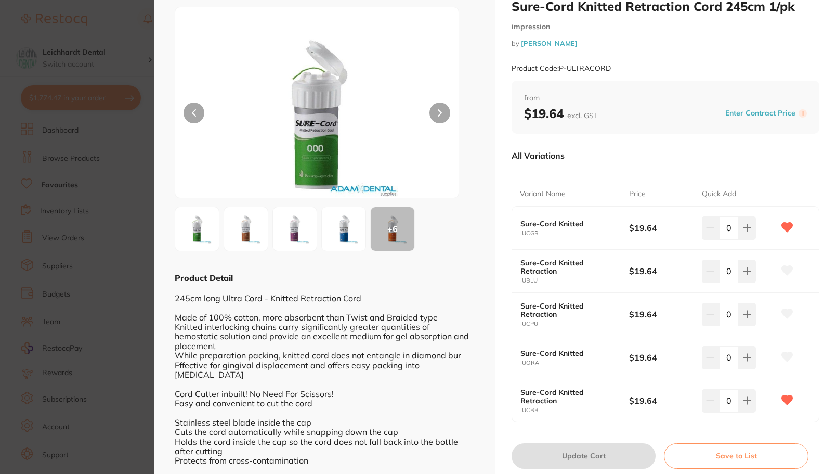
scroll to position [63, 0]
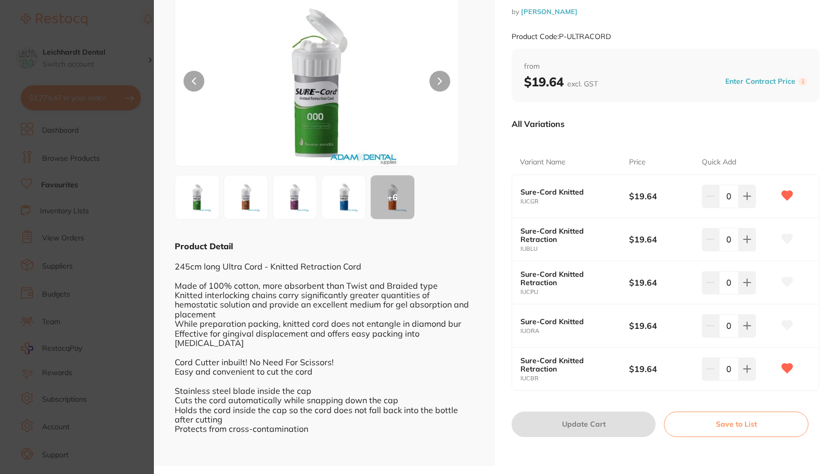
click at [60, 131] on section "Sure-Cord Knitted Retraction Cord 245cm 1/pk impression by Adam Dental Product …" at bounding box center [418, 237] width 836 height 474
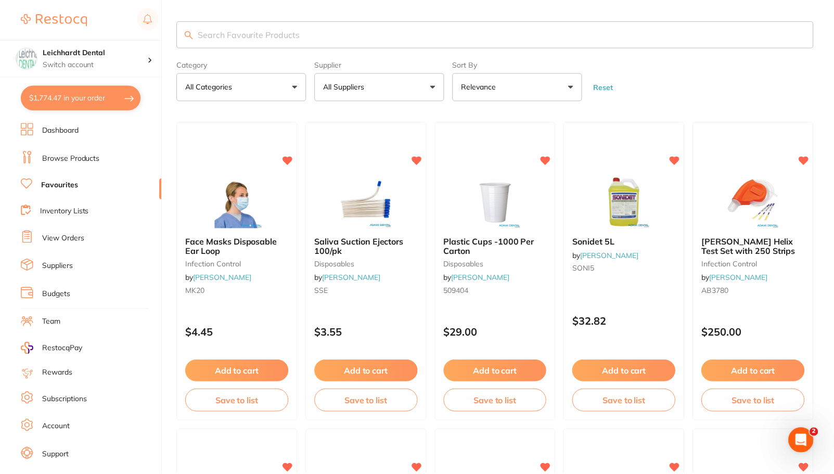
scroll to position [2601, 0]
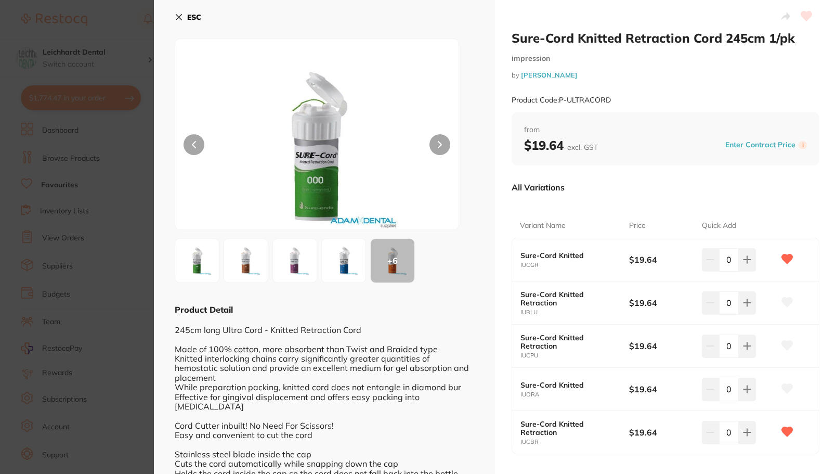
drag, startPoint x: 47, startPoint y: 101, endPoint x: 556, endPoint y: 259, distance: 532.6
click at [47, 101] on section "Sure-Cord Knitted Retraction Cord 245cm 1/pk impression by Adam Dental Product …" at bounding box center [418, 237] width 836 height 474
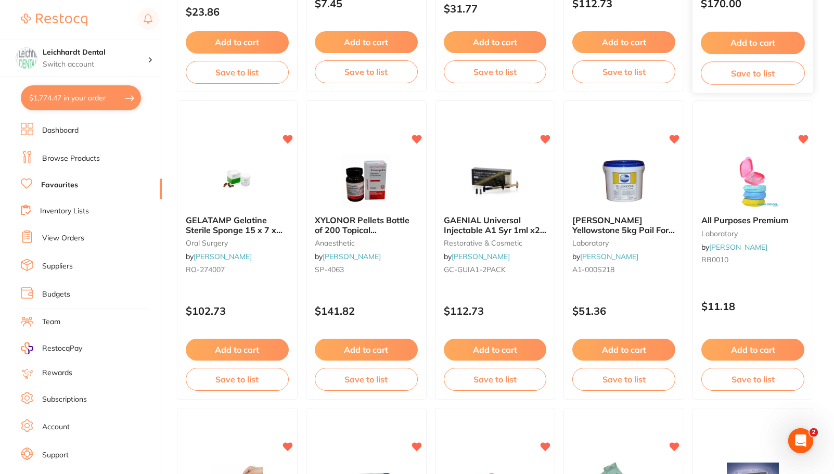
scroll to position [1951, 0]
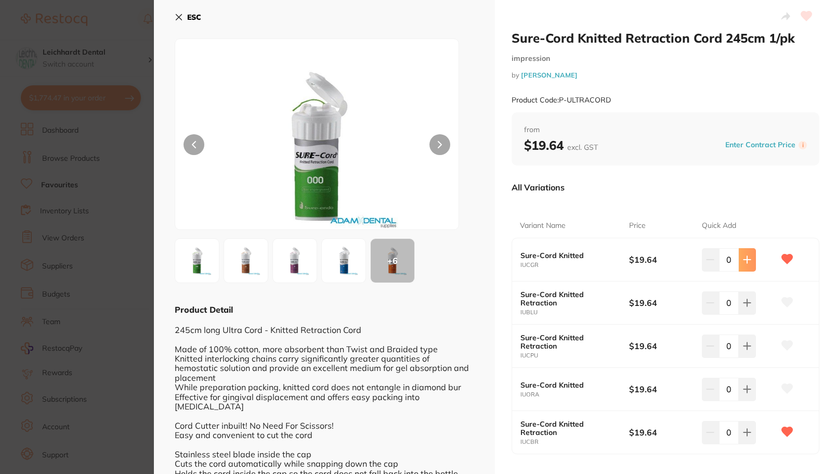
click at [740, 257] on button at bounding box center [747, 259] width 17 height 23
type input "1"
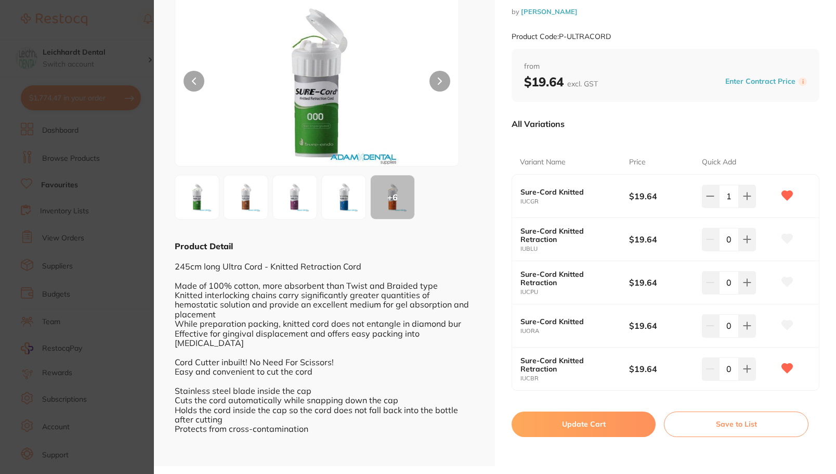
click at [581, 430] on button "Update Cart" at bounding box center [584, 423] width 144 height 25
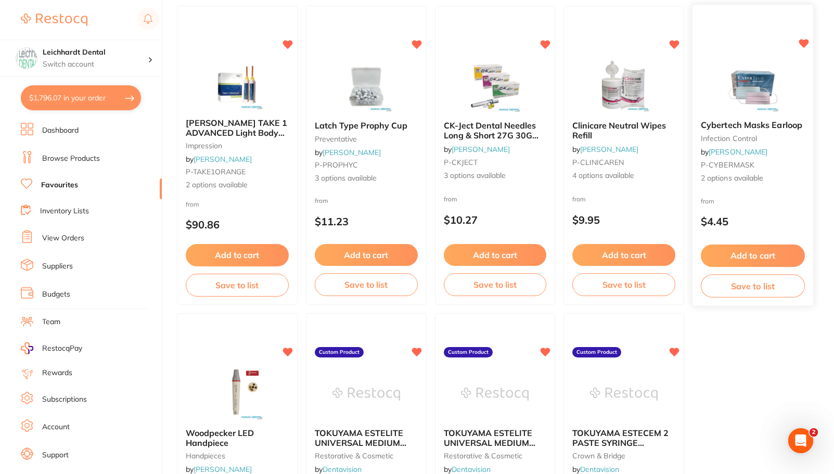
scroll to position [2887, 0]
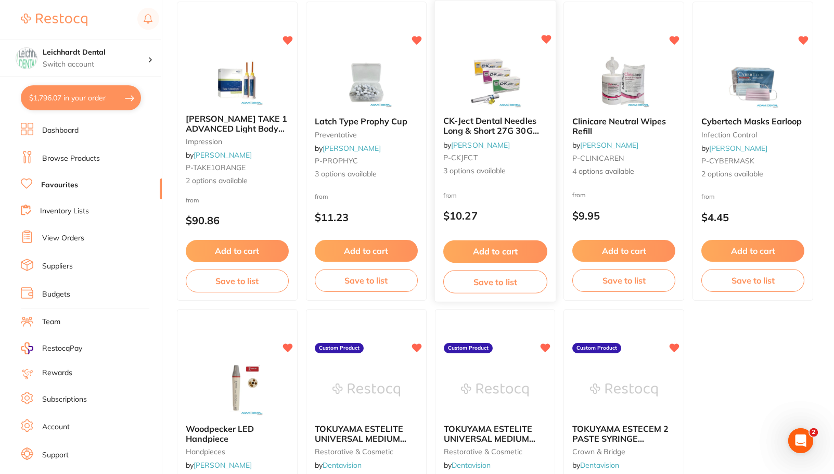
click at [480, 45] on div "CK-Ject Dental Needles Long & Short 27G 30G 100/pk by Adam Dental P-CKJECT 3 op…" at bounding box center [495, 152] width 122 height 302
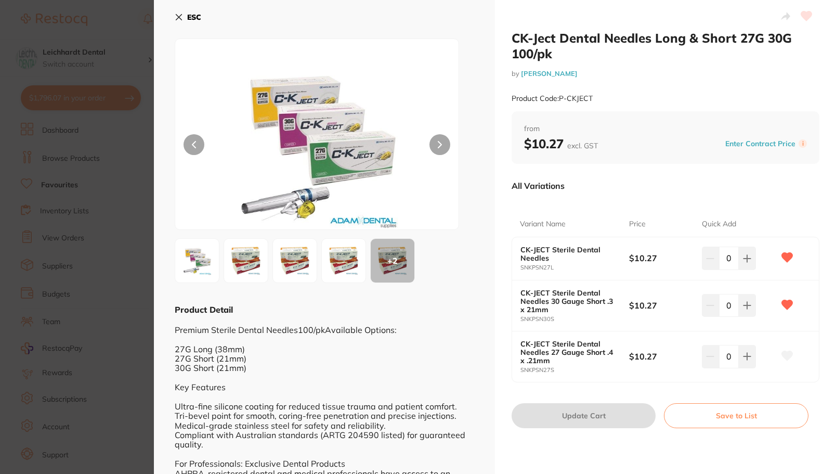
click at [33, 243] on section "CK-Ject Dental Needles Long & Short 27G 30G 100/pk by Adam Dental Product Code:…" at bounding box center [418, 237] width 836 height 474
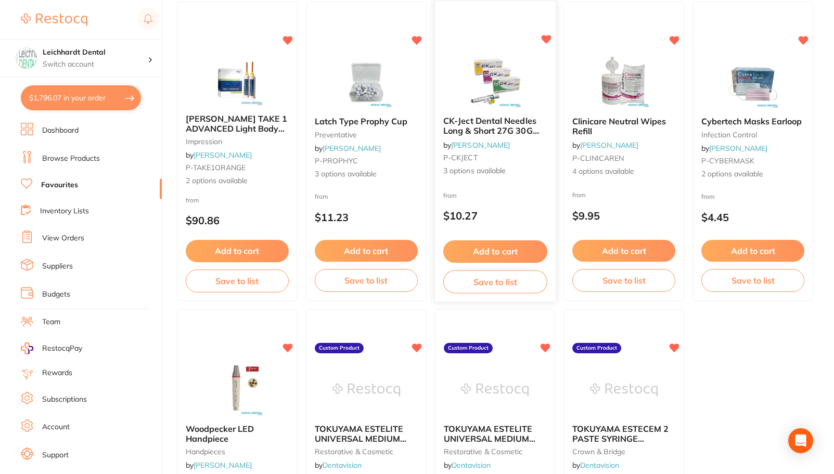
scroll to position [2731, 0]
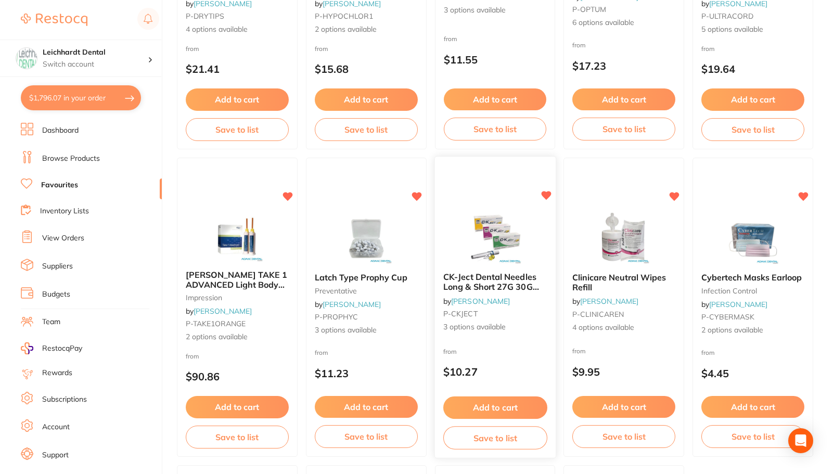
click at [484, 218] on img at bounding box center [495, 238] width 68 height 53
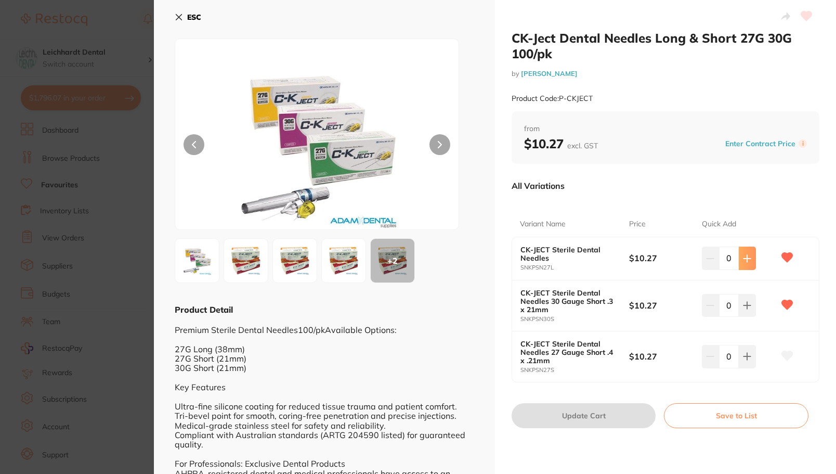
click at [744, 263] on button at bounding box center [747, 258] width 17 height 23
click at [746, 257] on icon at bounding box center [747, 258] width 7 height 7
click at [749, 261] on icon at bounding box center [747, 258] width 8 height 8
type input "3"
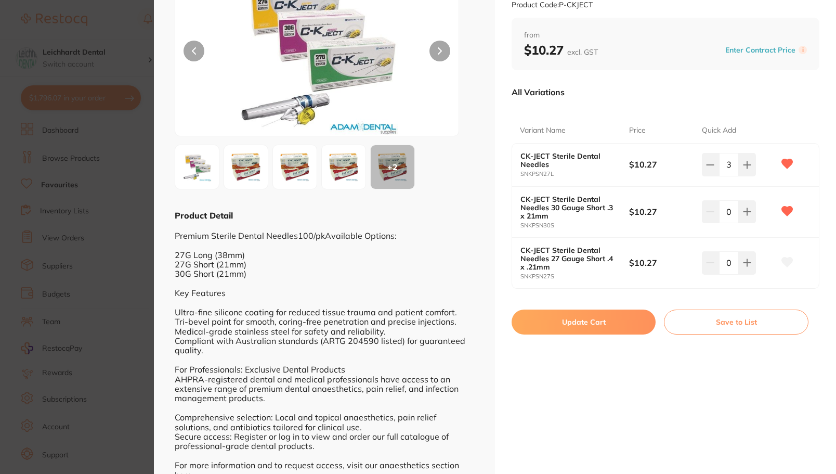
scroll to position [52, 0]
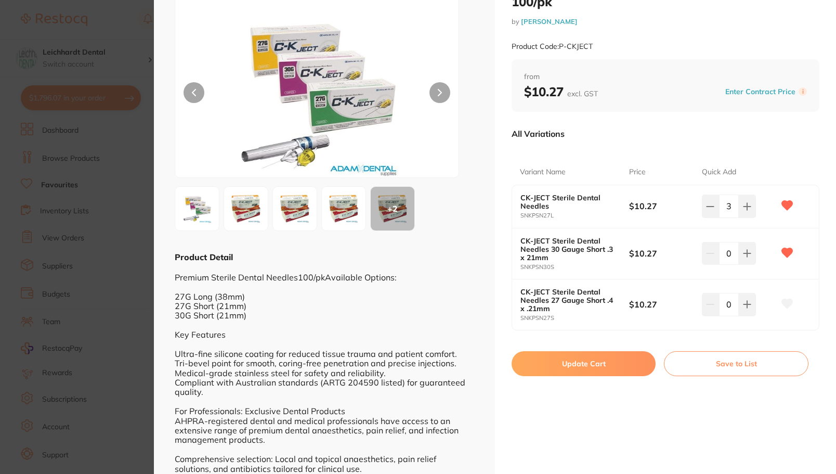
click at [571, 362] on button "Update Cart" at bounding box center [584, 363] width 144 height 25
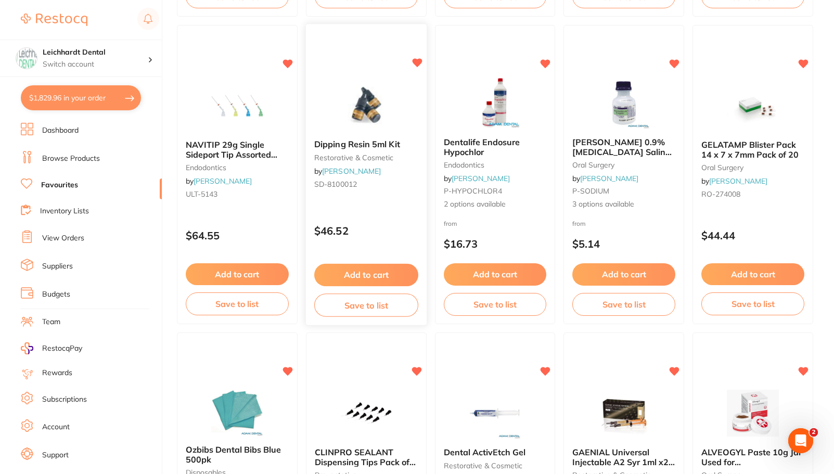
click at [369, 104] on img at bounding box center [366, 105] width 68 height 53
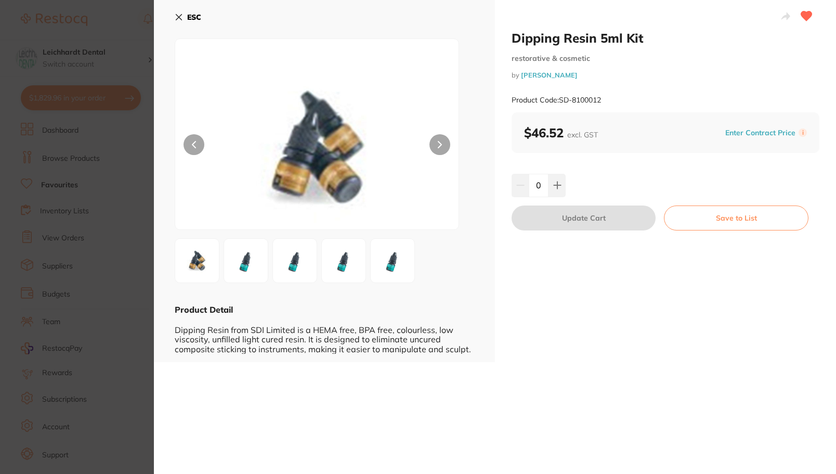
click at [131, 171] on section "Dipping Resin 5ml Kit restorative & cosmetic by Henry Schein Halas Product Code…" at bounding box center [418, 237] width 836 height 474
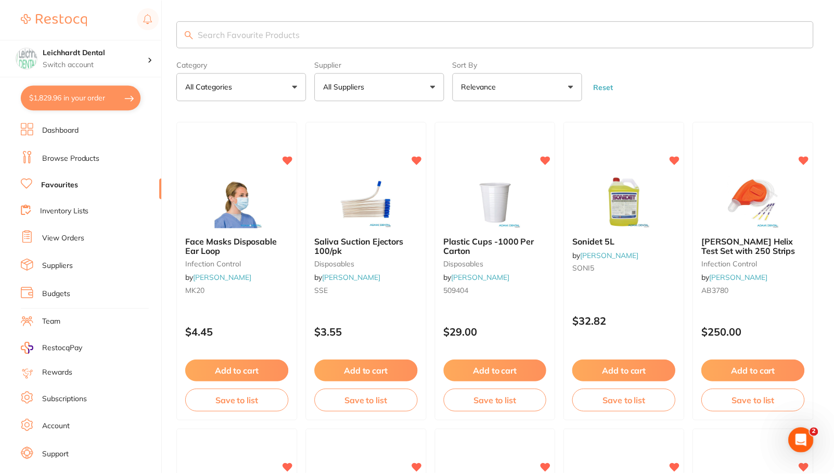
scroll to position [1326, 0]
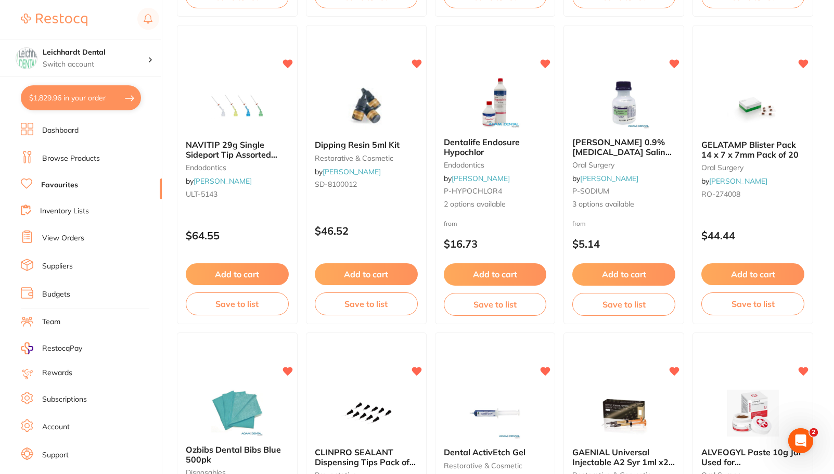
click at [92, 98] on button "$1,829.96 in your order" at bounding box center [81, 97] width 120 height 25
checkbox input "true"
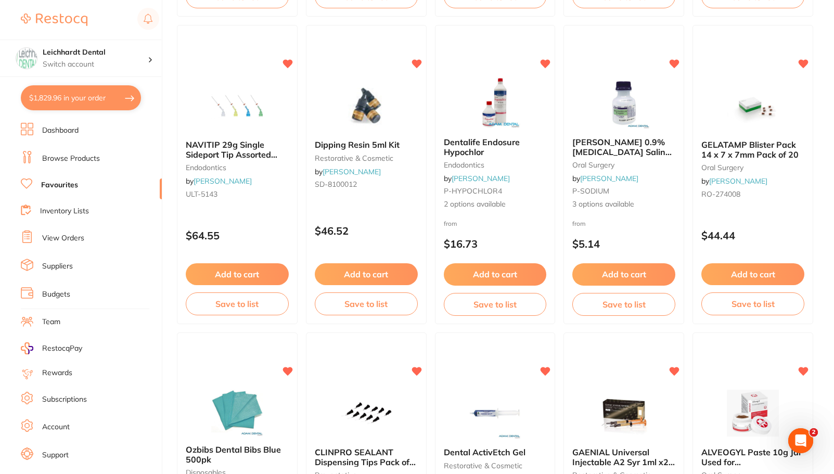
checkbox input "true"
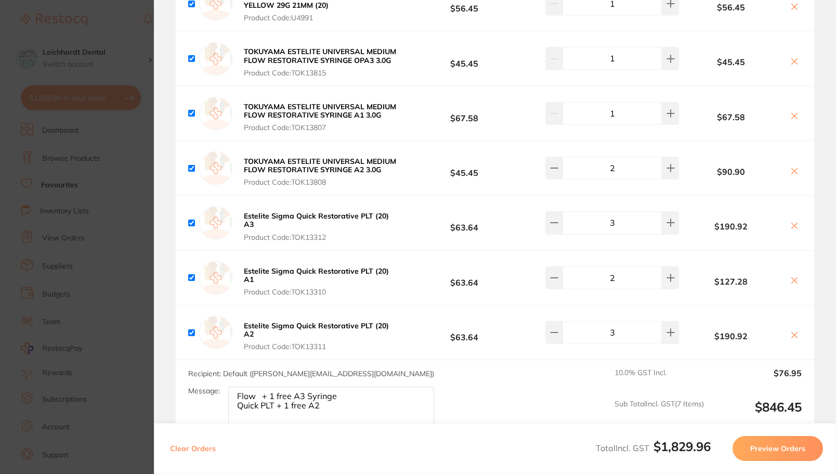
scroll to position [0, 0]
click at [122, 225] on section "Update RRP Set your pre negotiated price for this item. Item Agreed RRP (excl. …" at bounding box center [418, 237] width 836 height 474
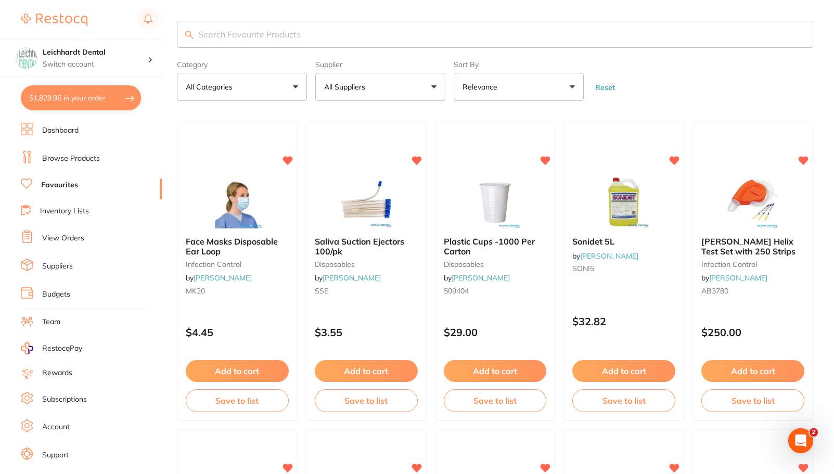
click at [259, 33] on input "search" at bounding box center [495, 34] width 636 height 27
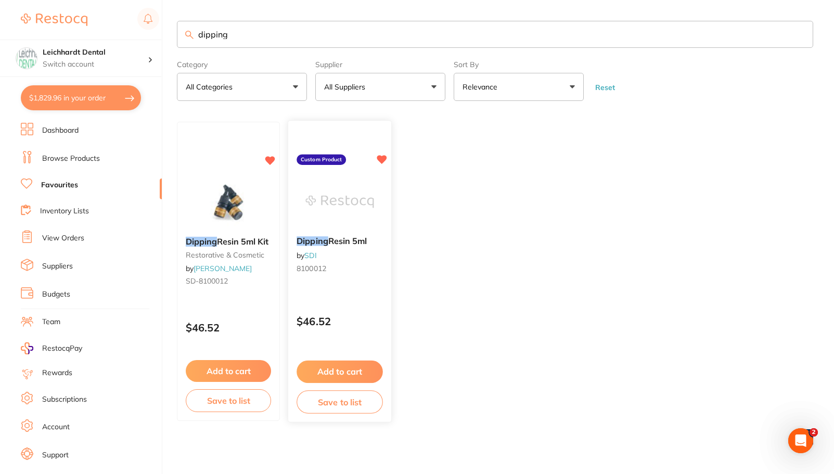
type input "dipping"
click at [335, 196] on img at bounding box center [339, 202] width 68 height 53
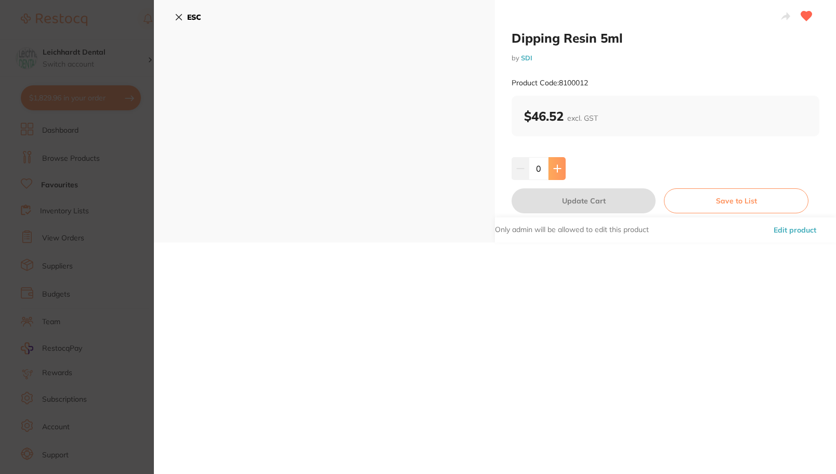
click at [560, 171] on button at bounding box center [557, 168] width 17 height 23
type input "1"
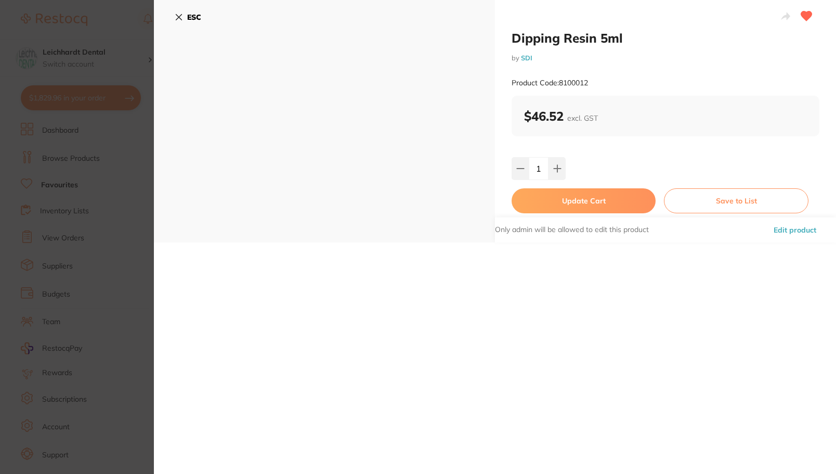
click at [566, 204] on button "Update Cart" at bounding box center [584, 200] width 144 height 25
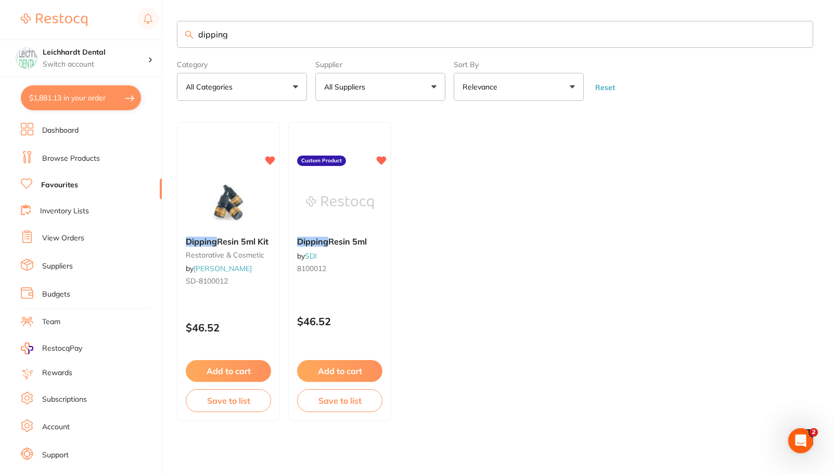
click at [82, 99] on button "$1,881.13 in your order" at bounding box center [81, 97] width 120 height 25
checkbox input "true"
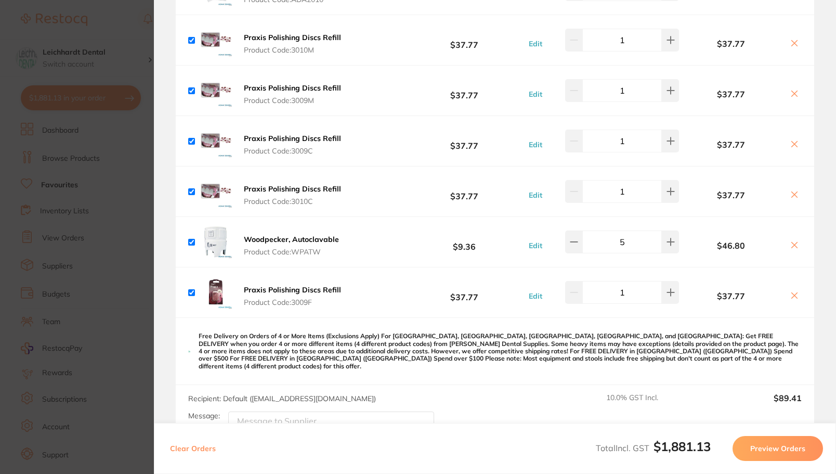
scroll to position [416, 0]
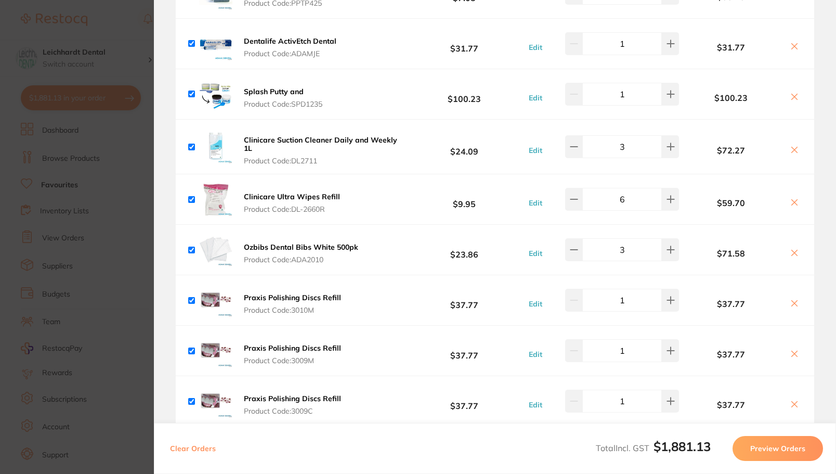
click at [69, 159] on section "Update RRP Set your pre negotiated price for this item. Item Agreed RRP (excl. …" at bounding box center [418, 237] width 836 height 474
click at [238, 31] on input "dipping" at bounding box center [496, 34] width 639 height 27
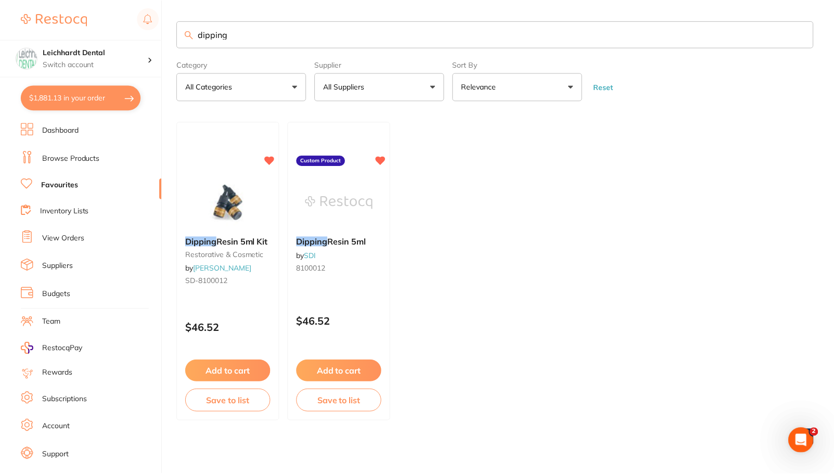
scroll to position [1, 0]
drag, startPoint x: 238, startPoint y: 31, endPoint x: 174, endPoint y: 26, distance: 63.7
click at [174, 26] on div "$1,881.13 Leichhardt Dental Switch account Leichhardt Dental Haberfield Dental …" at bounding box center [417, 236] width 834 height 474
type input "woodpecker"
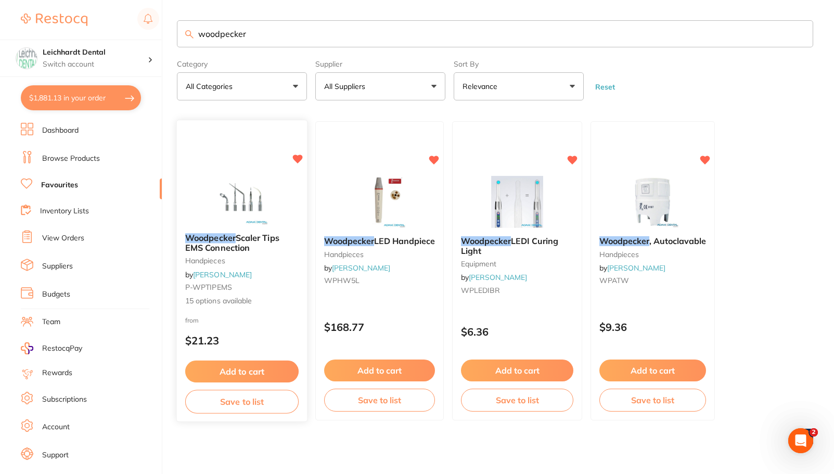
scroll to position [0, 0]
click at [264, 177] on img at bounding box center [242, 198] width 68 height 53
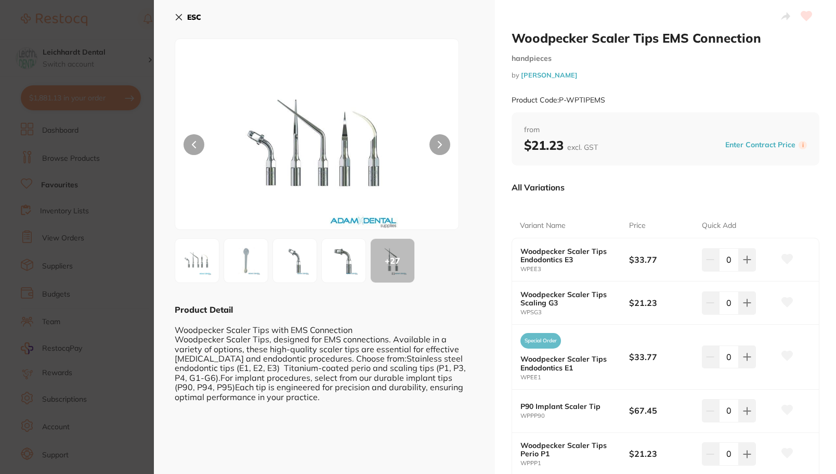
click at [193, 260] on img at bounding box center [196, 260] width 37 height 37
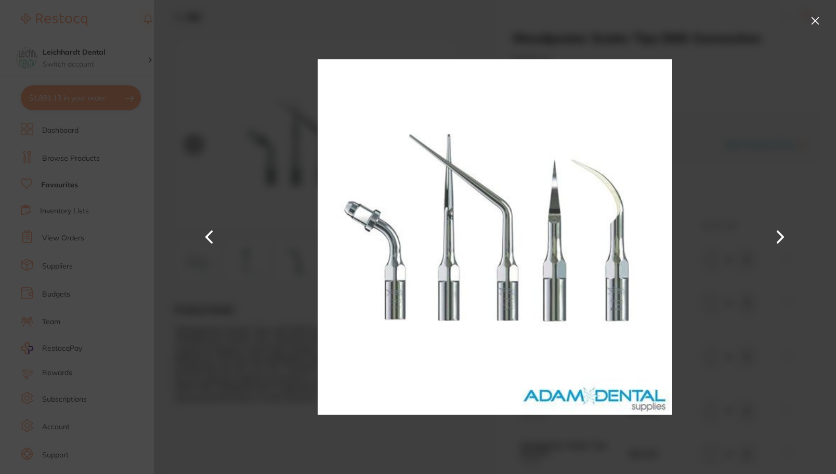
click at [781, 240] on button at bounding box center [780, 237] width 25 height 237
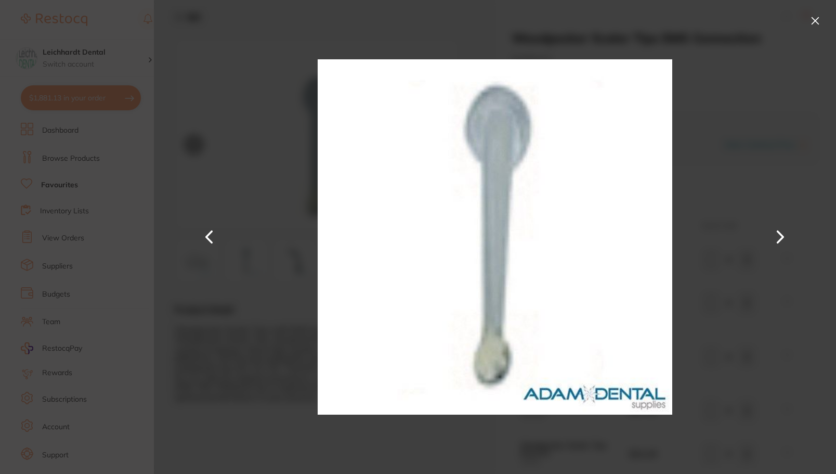
click at [781, 240] on button at bounding box center [780, 237] width 25 height 237
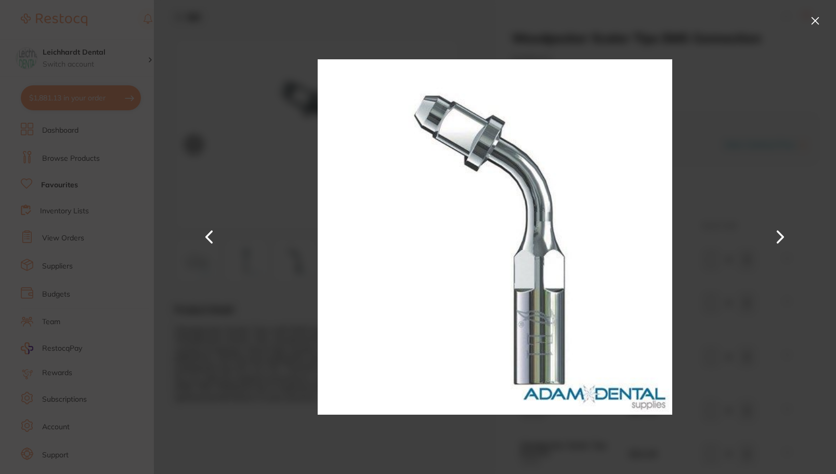
click at [781, 240] on button at bounding box center [780, 237] width 25 height 237
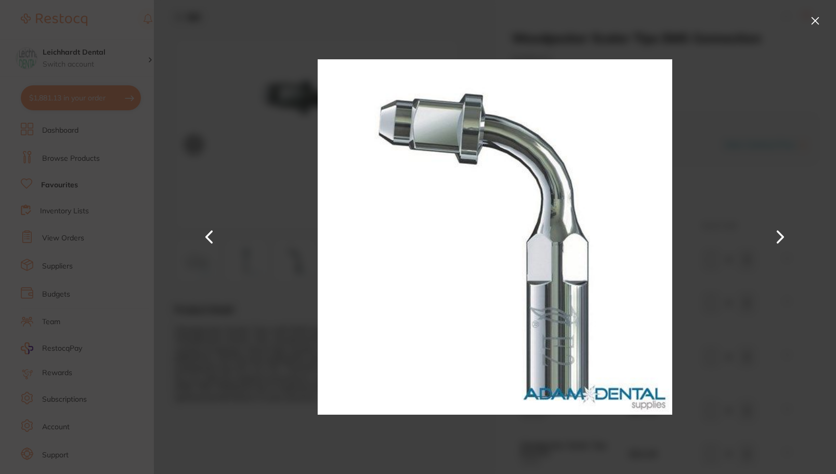
click at [781, 240] on button at bounding box center [780, 237] width 25 height 237
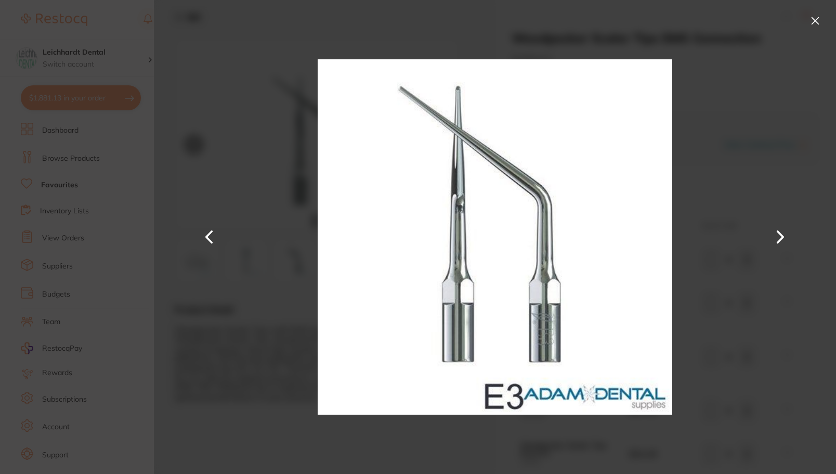
click at [781, 240] on button at bounding box center [780, 237] width 25 height 237
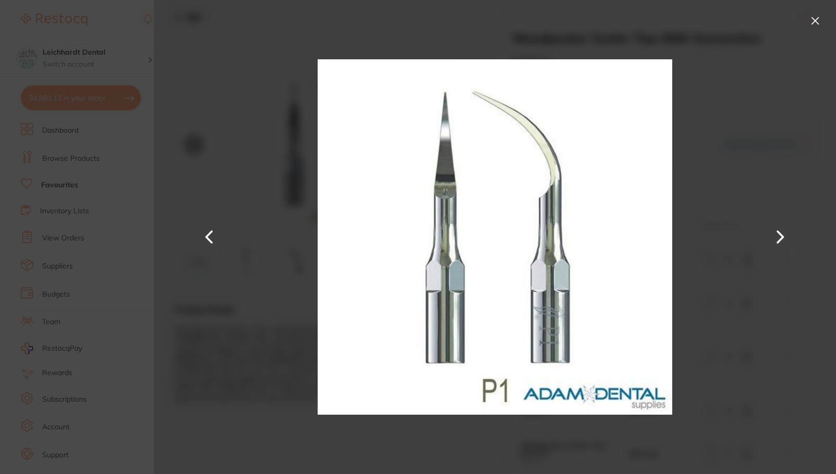
click at [781, 240] on button at bounding box center [780, 237] width 25 height 237
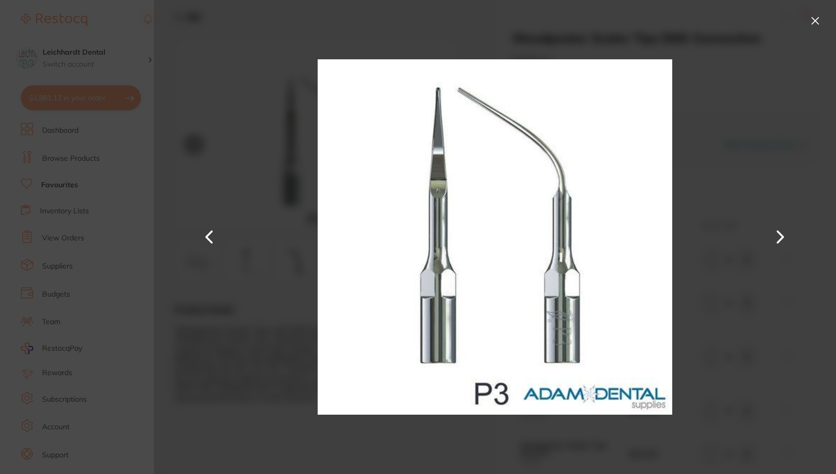
click at [781, 240] on button at bounding box center [780, 237] width 25 height 237
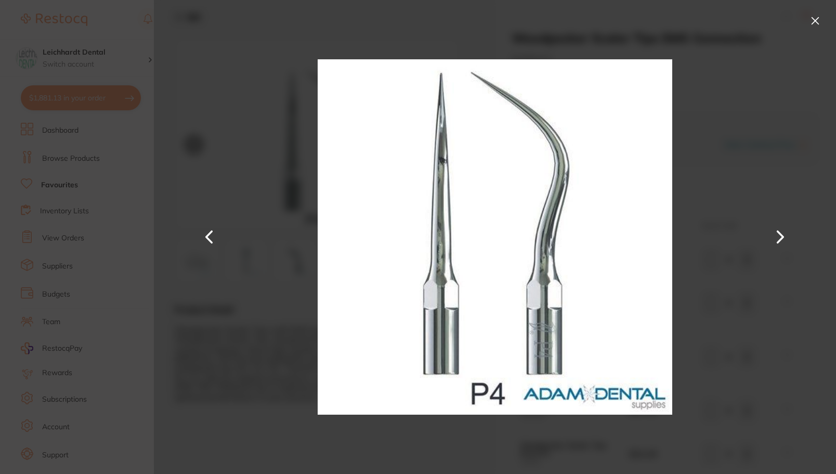
click at [781, 240] on button at bounding box center [780, 237] width 25 height 237
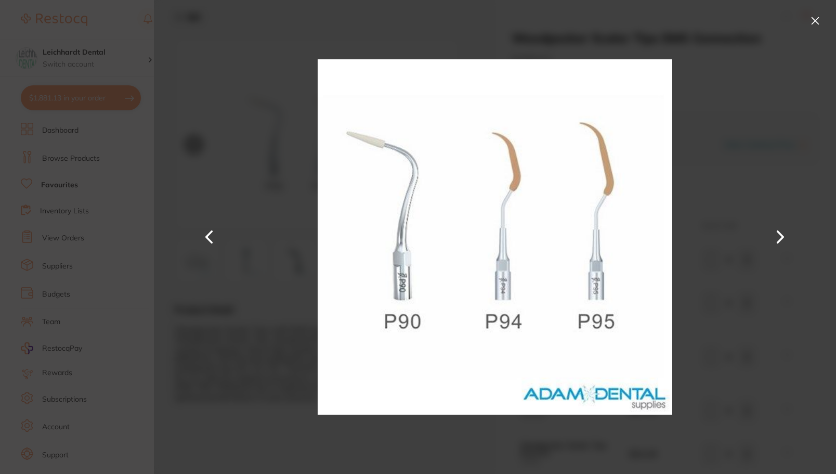
click at [812, 19] on button at bounding box center [815, 20] width 17 height 17
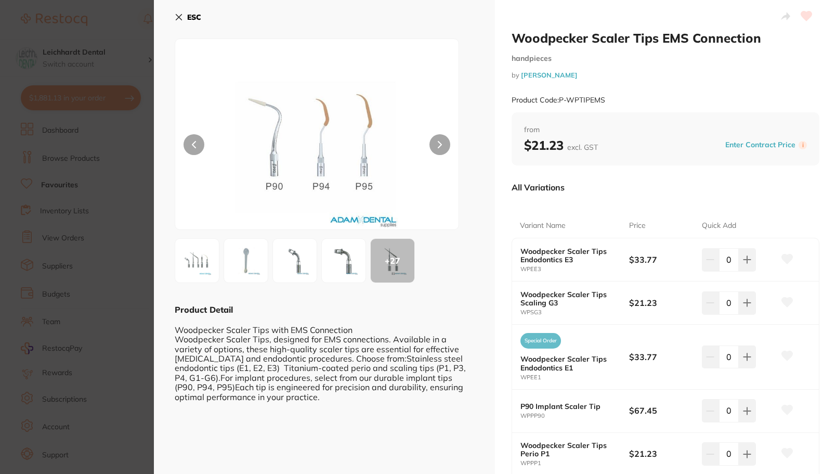
click at [69, 42] on section "Woodpecker Scaler Tips EMS Connection handpieces by Adam Dental Product Code: P…" at bounding box center [418, 237] width 836 height 474
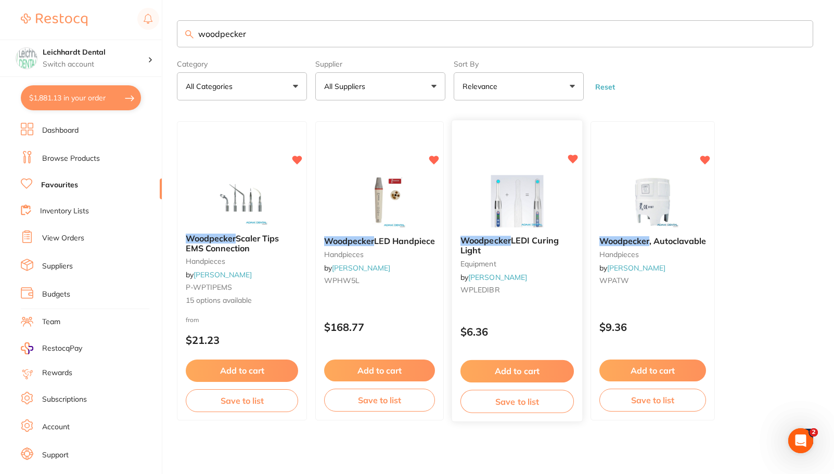
scroll to position [1, 0]
click at [227, 207] on img at bounding box center [242, 199] width 68 height 52
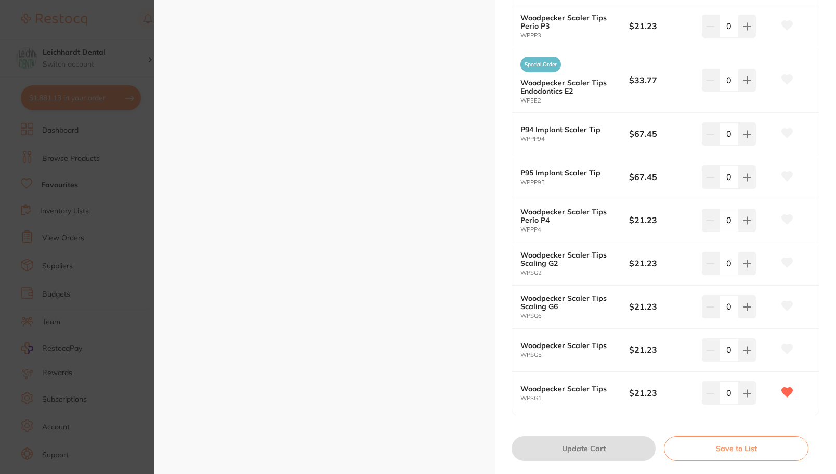
scroll to position [538, 0]
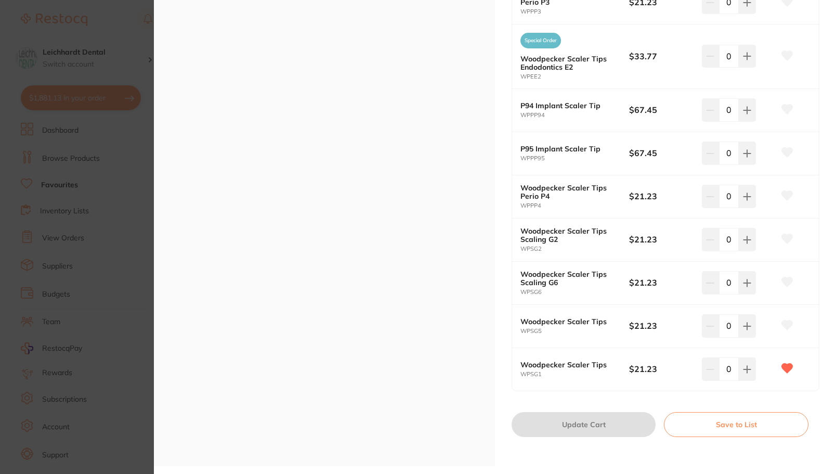
click at [747, 377] on button at bounding box center [747, 368] width 17 height 23
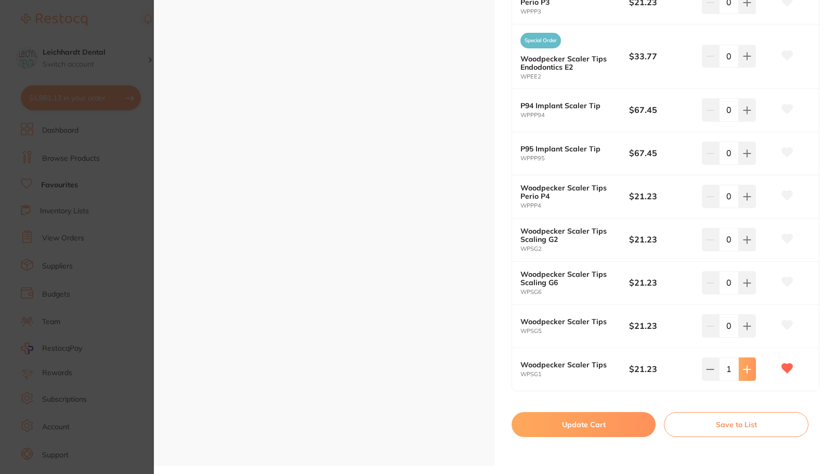
click at [743, 367] on icon at bounding box center [747, 369] width 8 height 8
click at [739, 369] on button at bounding box center [747, 368] width 17 height 23
click at [743, 370] on icon at bounding box center [747, 369] width 8 height 8
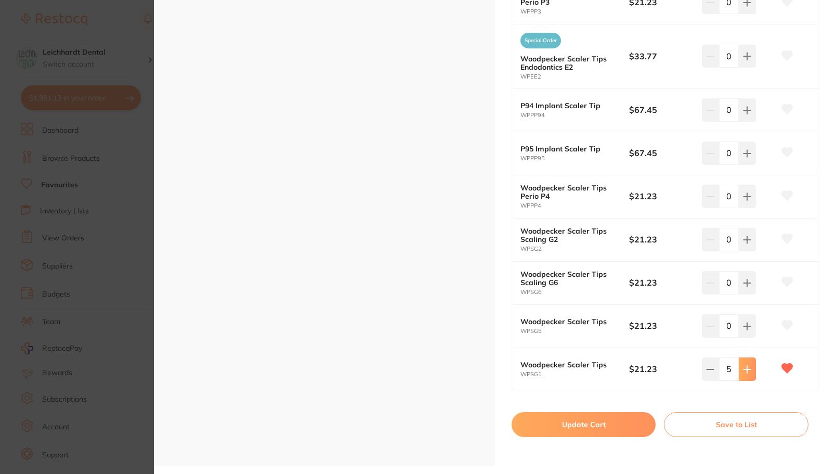
type input "6"
click at [567, 422] on button "Update Cart" at bounding box center [584, 424] width 144 height 25
checkbox input "false"
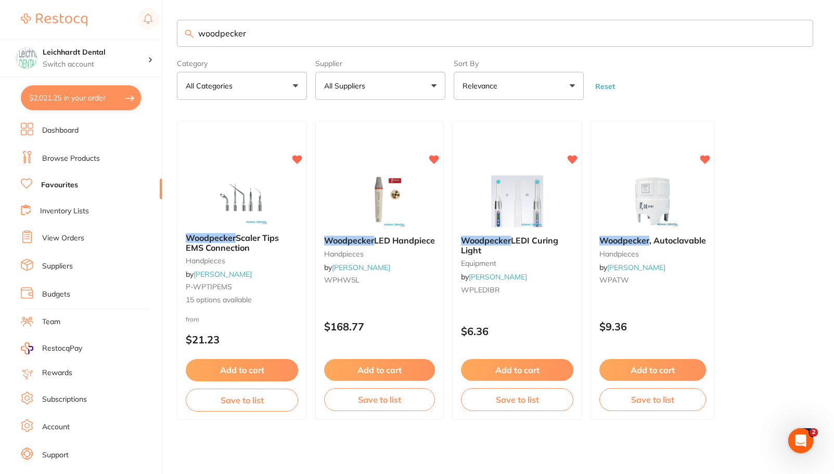
scroll to position [416, 0]
click at [84, 99] on button "$2,021.25 in your order" at bounding box center [81, 97] width 120 height 25
checkbox input "true"
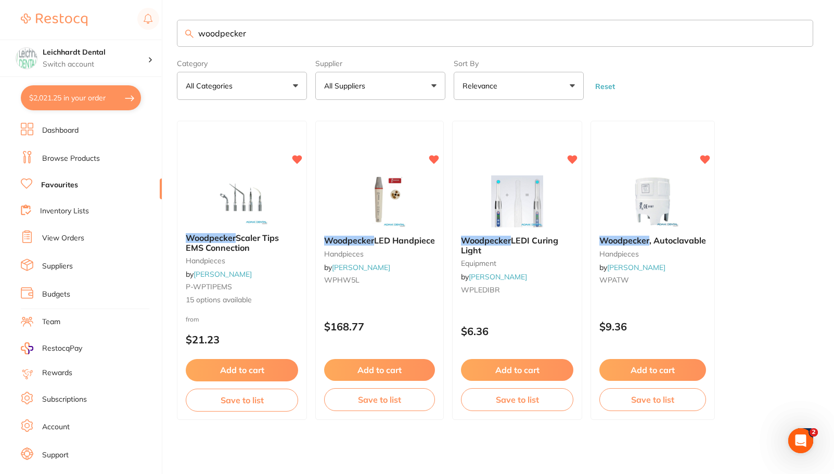
checkbox input "true"
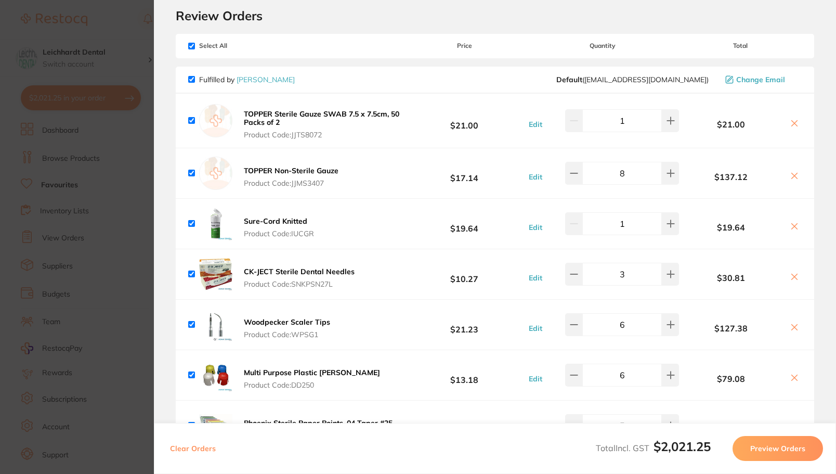
scroll to position [52, 0]
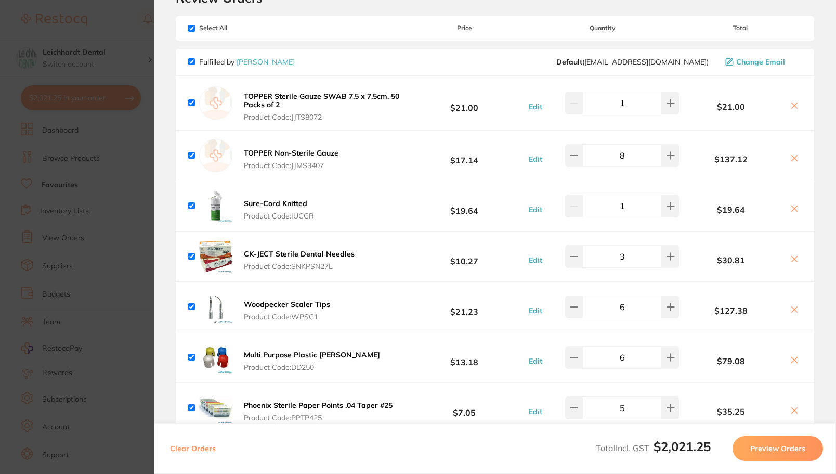
click at [768, 453] on button "Preview Orders" at bounding box center [778, 448] width 91 height 25
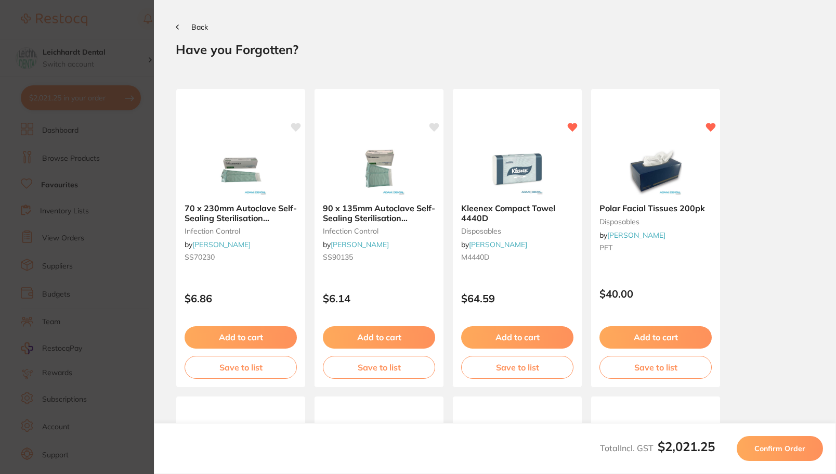
scroll to position [0, 0]
click at [782, 447] on span "Confirm Order" at bounding box center [780, 448] width 51 height 9
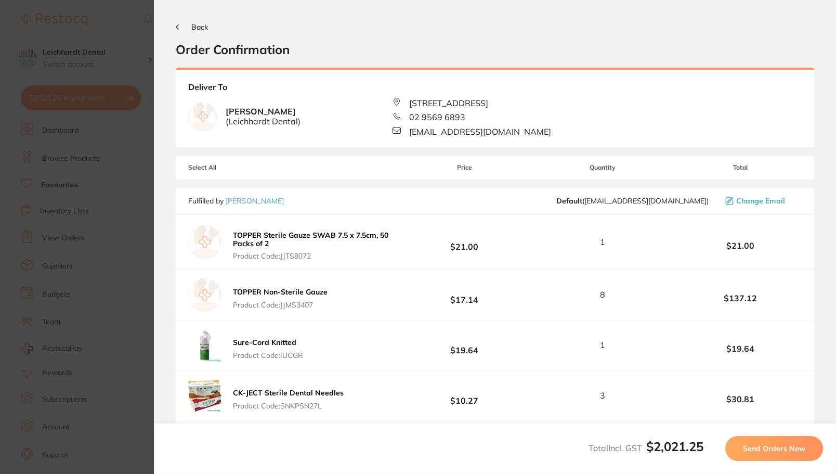
click at [772, 448] on span "Send Orders Now" at bounding box center [774, 448] width 62 height 9
